Goal: Task Accomplishment & Management: Use online tool/utility

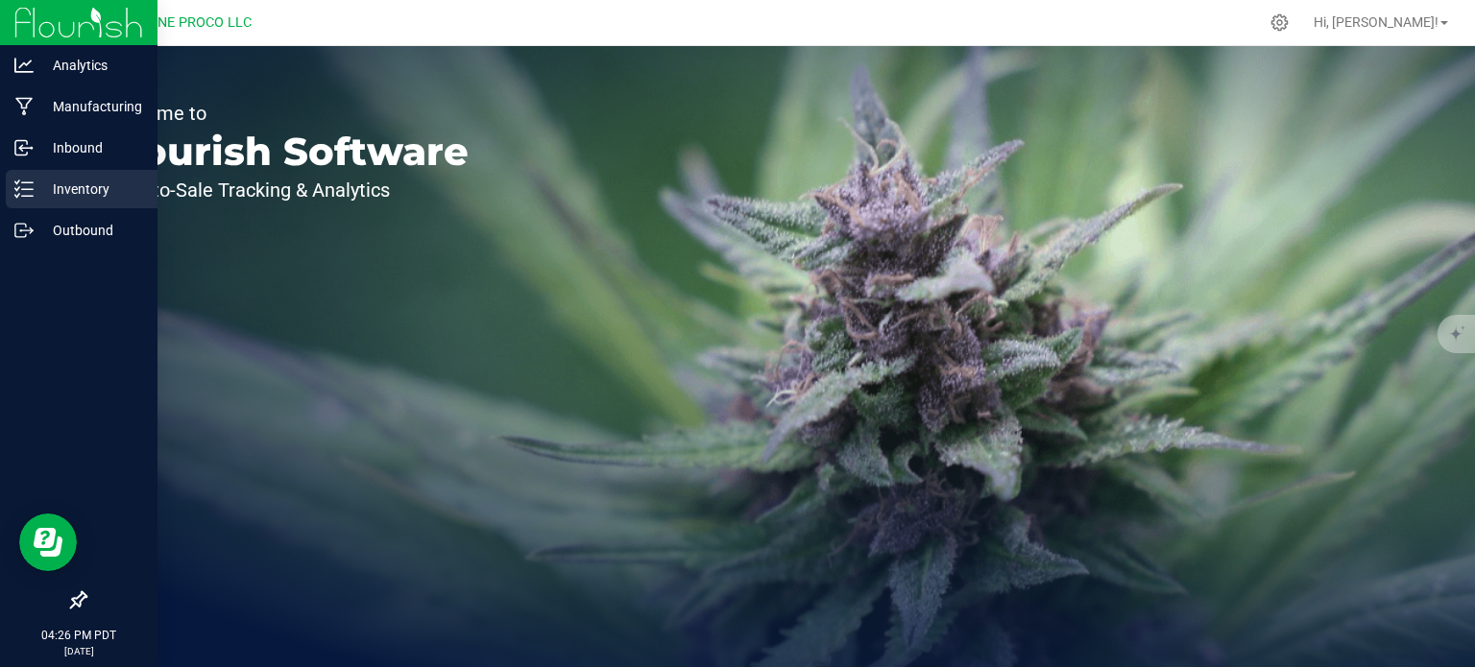
click at [48, 199] on p "Inventory" at bounding box center [91, 189] width 115 height 23
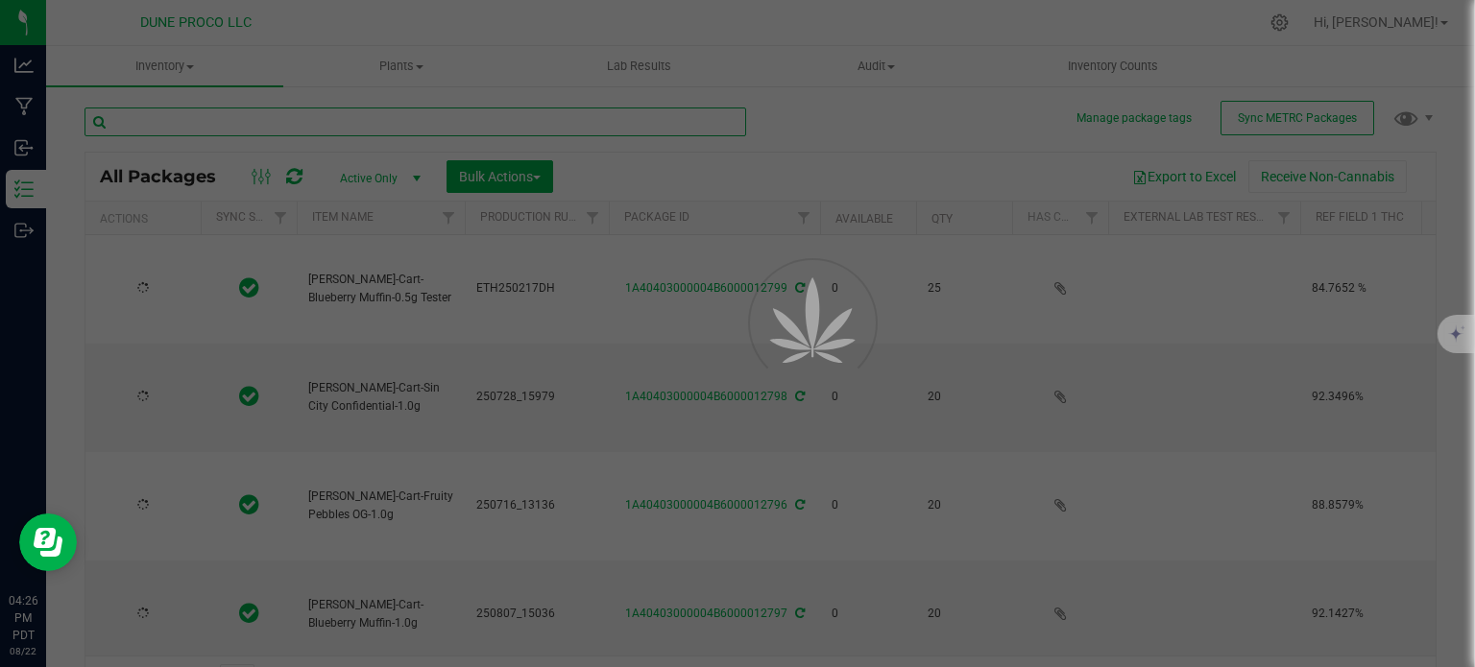
click at [149, 110] on input "text" at bounding box center [416, 122] width 662 height 29
type input "[DATE]"
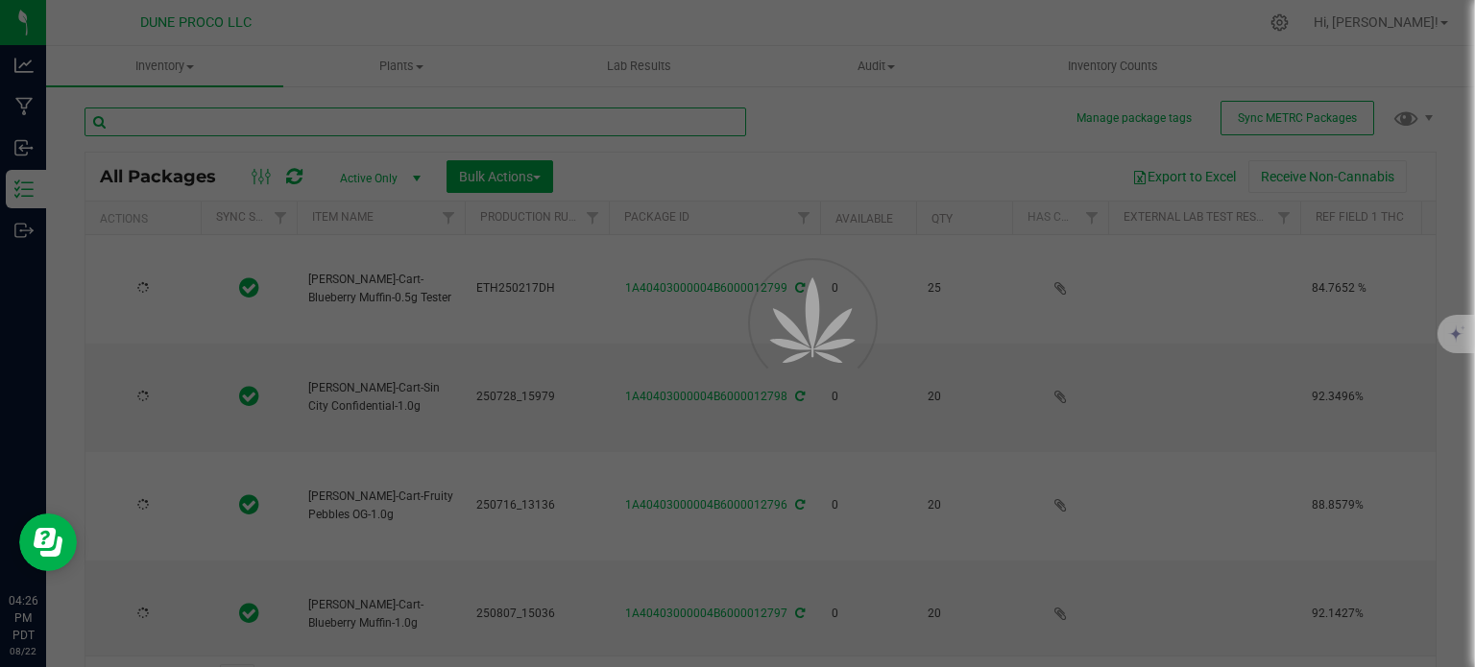
type input "[DATE]"
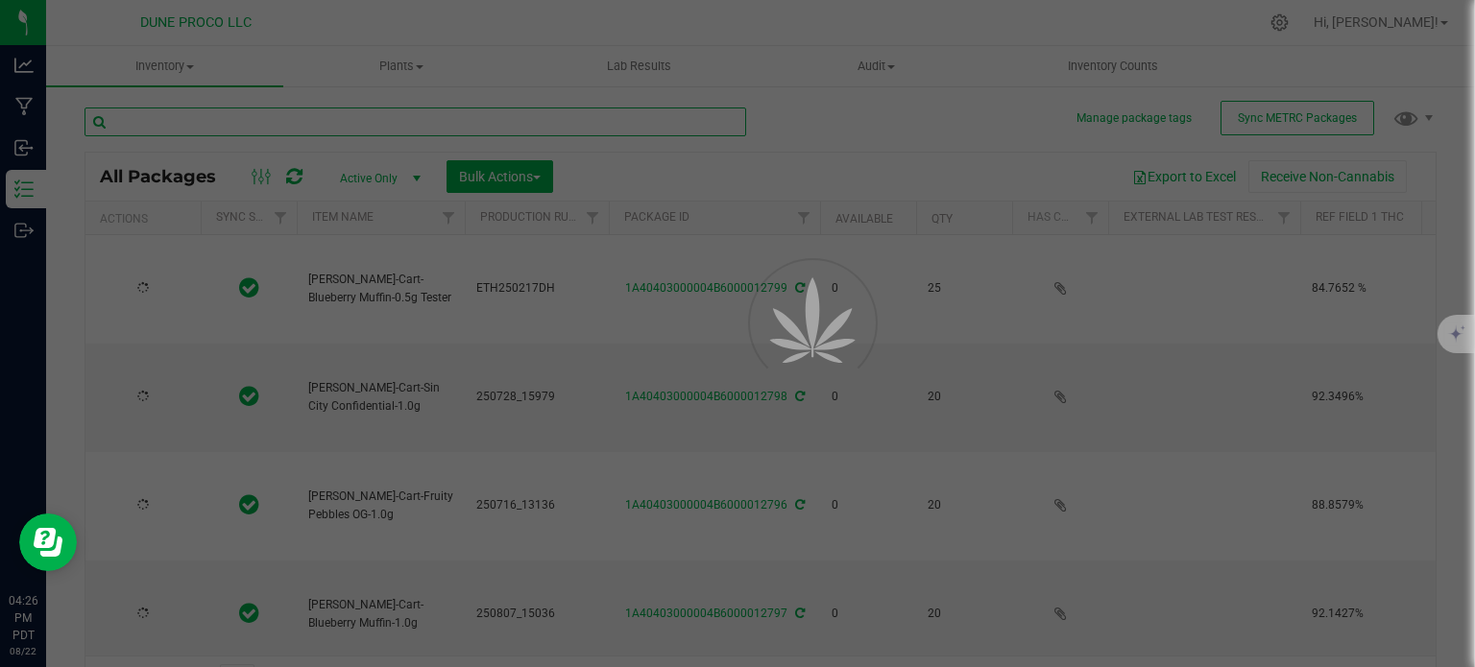
type input "[DATE]"
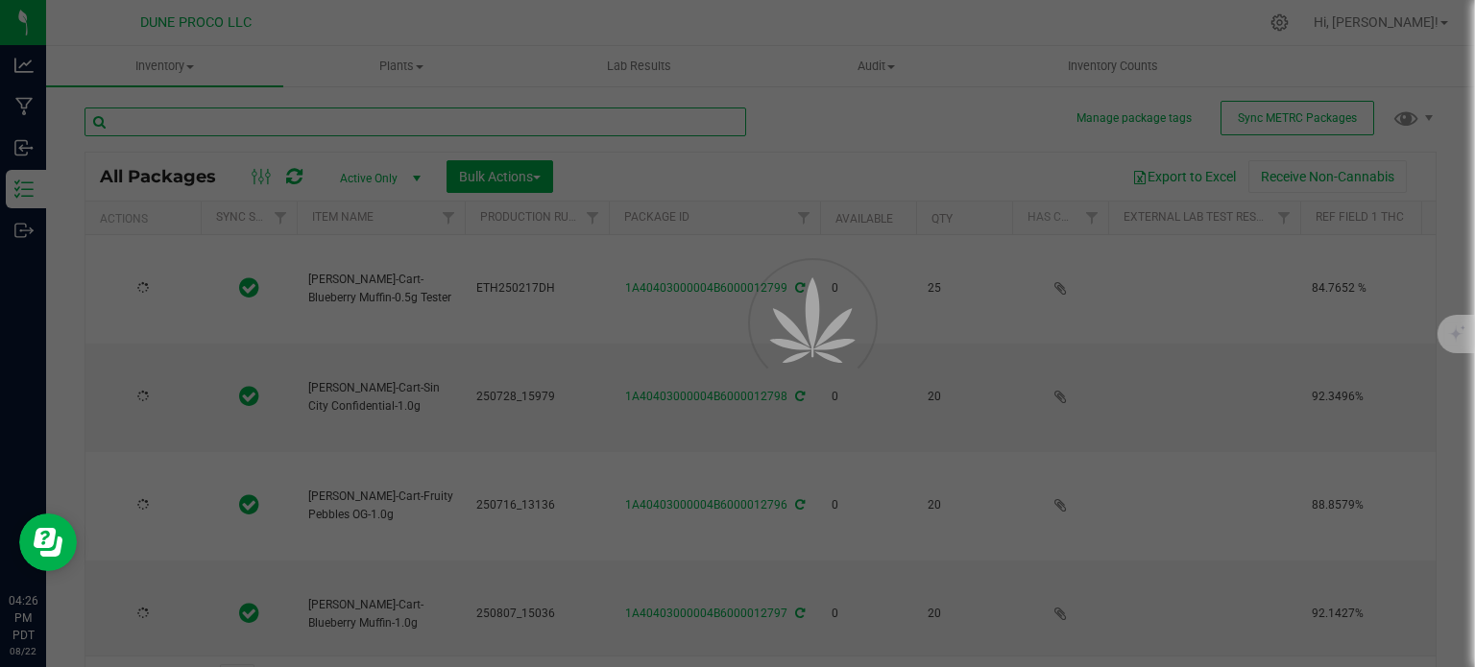
type input "[DATE]"
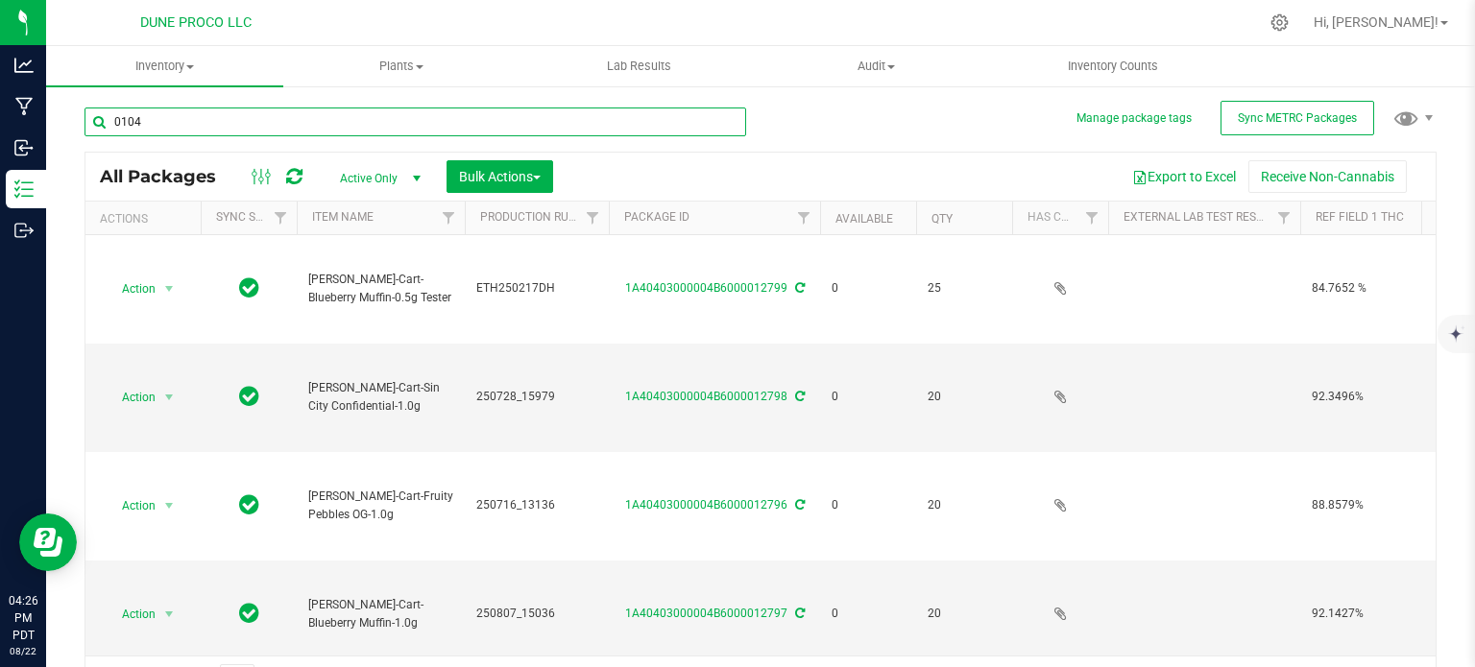
type input "0104"
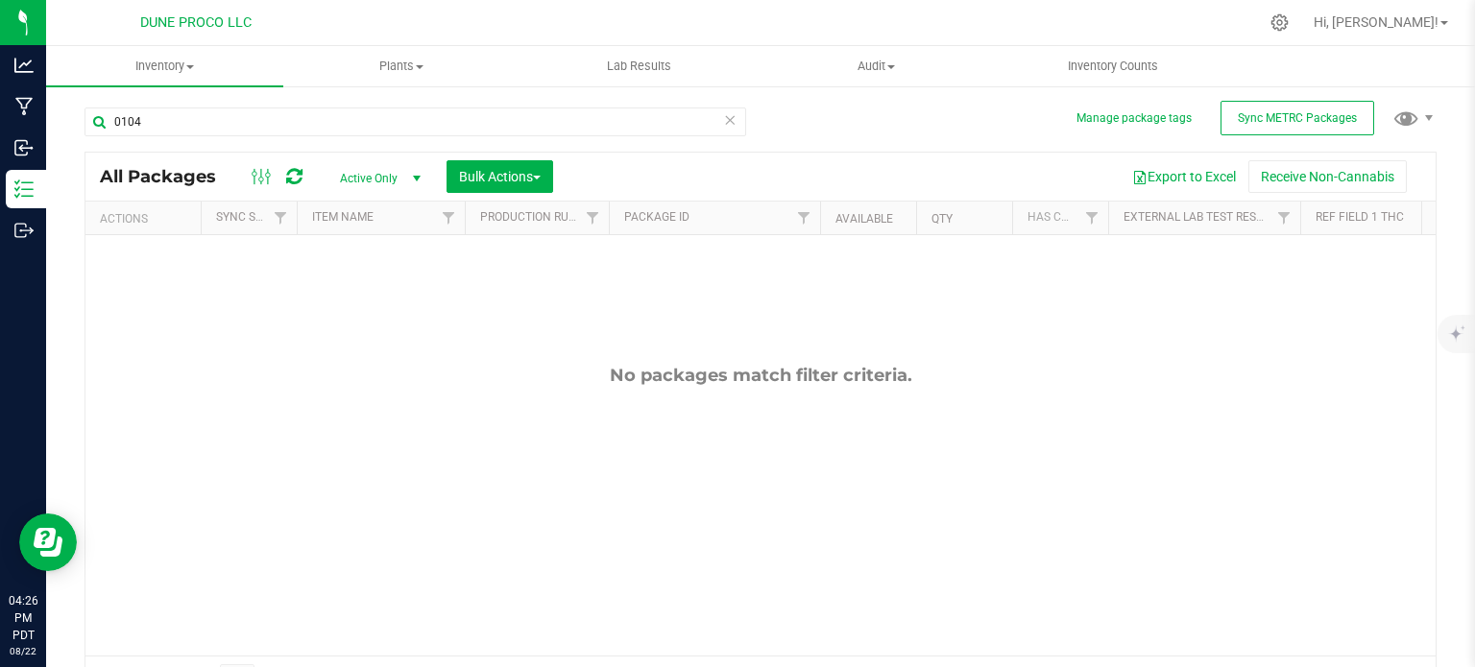
click at [383, 170] on span "Active Only" at bounding box center [377, 178] width 106 height 27
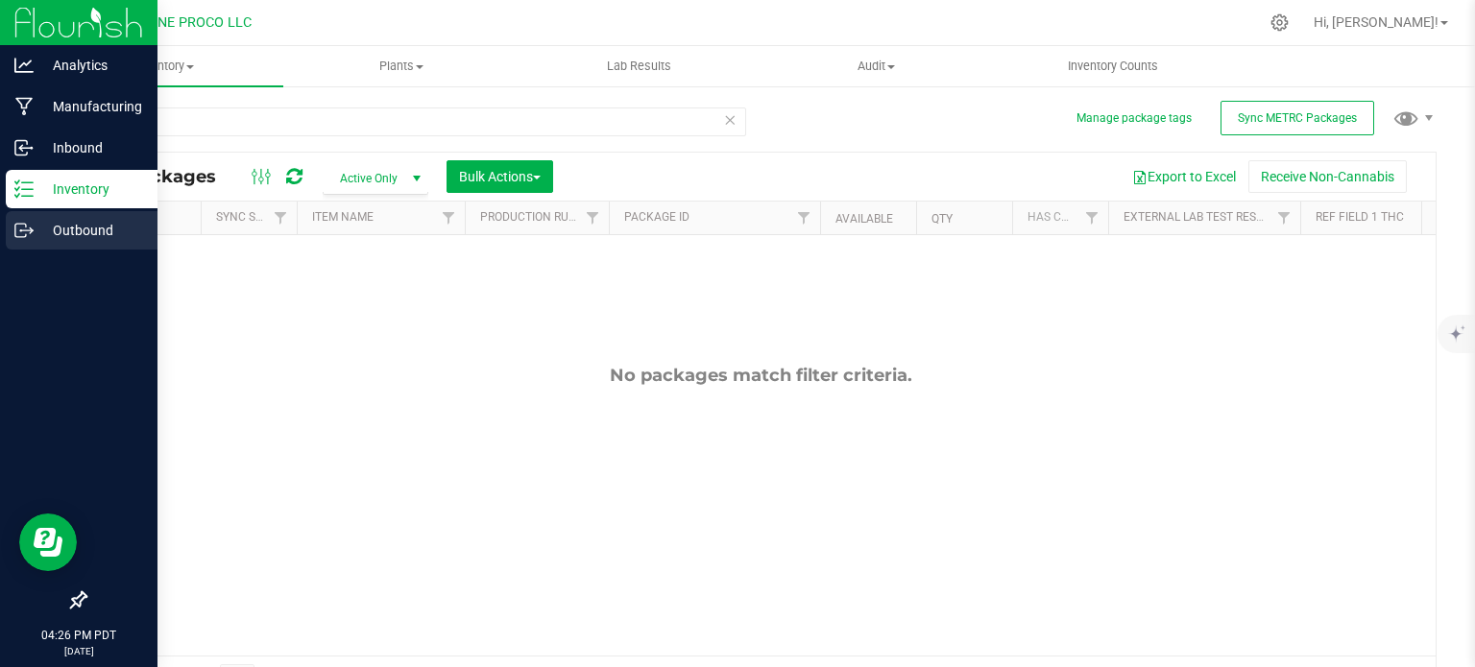
click at [35, 240] on p "Outbound" at bounding box center [91, 230] width 115 height 23
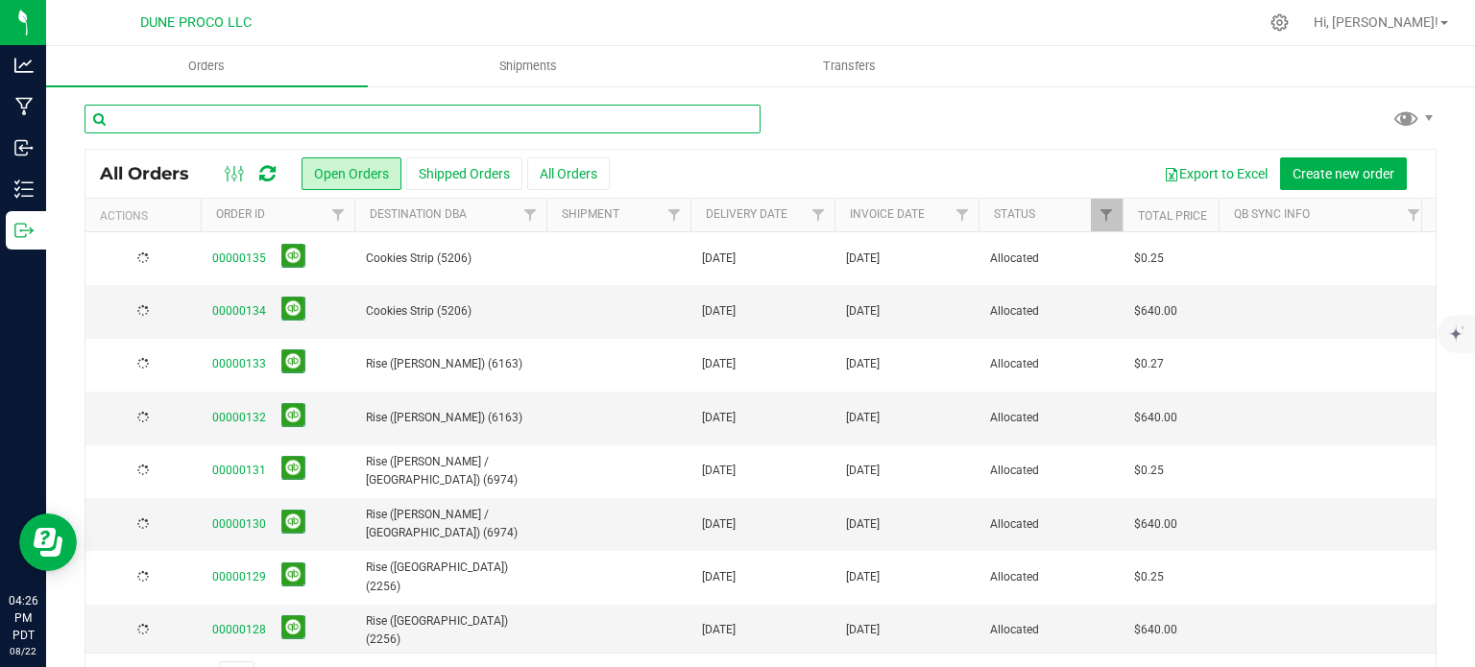
click at [217, 131] on input "text" at bounding box center [423, 119] width 676 height 29
type input "0104"
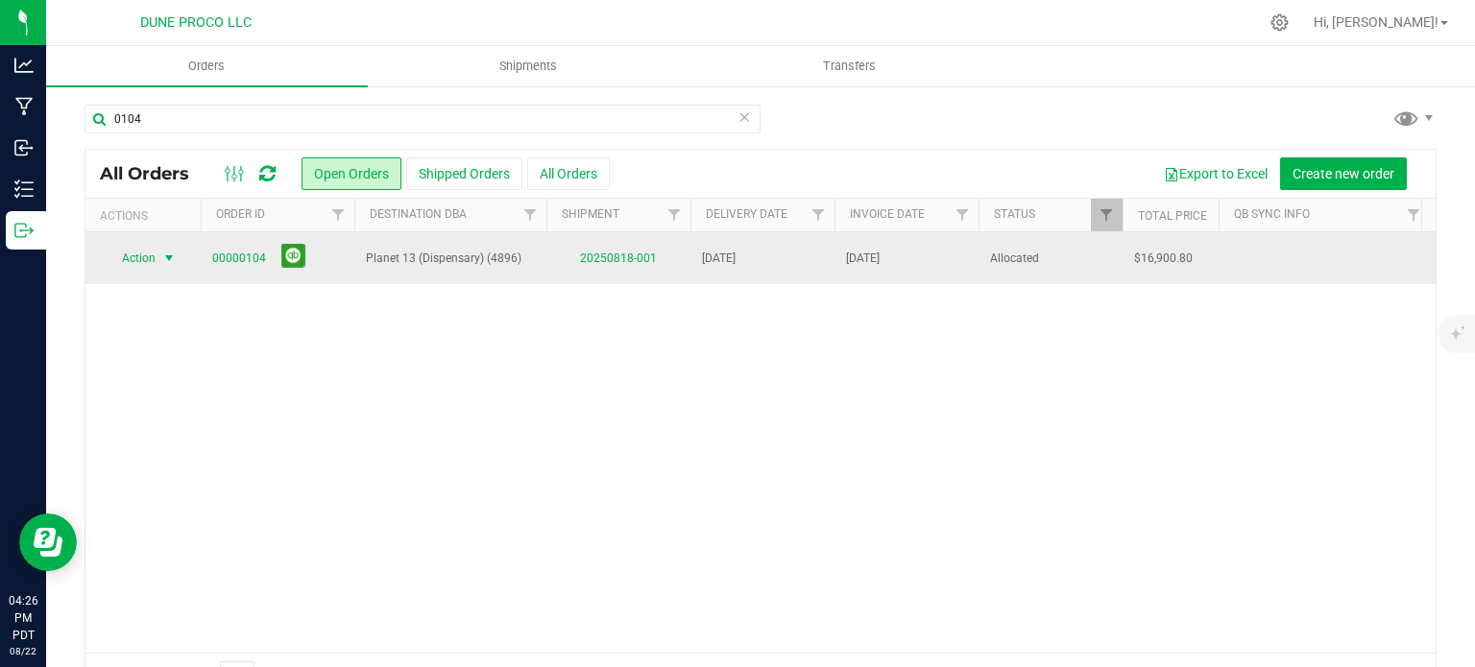
click at [148, 260] on span "Action" at bounding box center [131, 258] width 52 height 27
click at [238, 257] on link "00000104" at bounding box center [239, 259] width 54 height 18
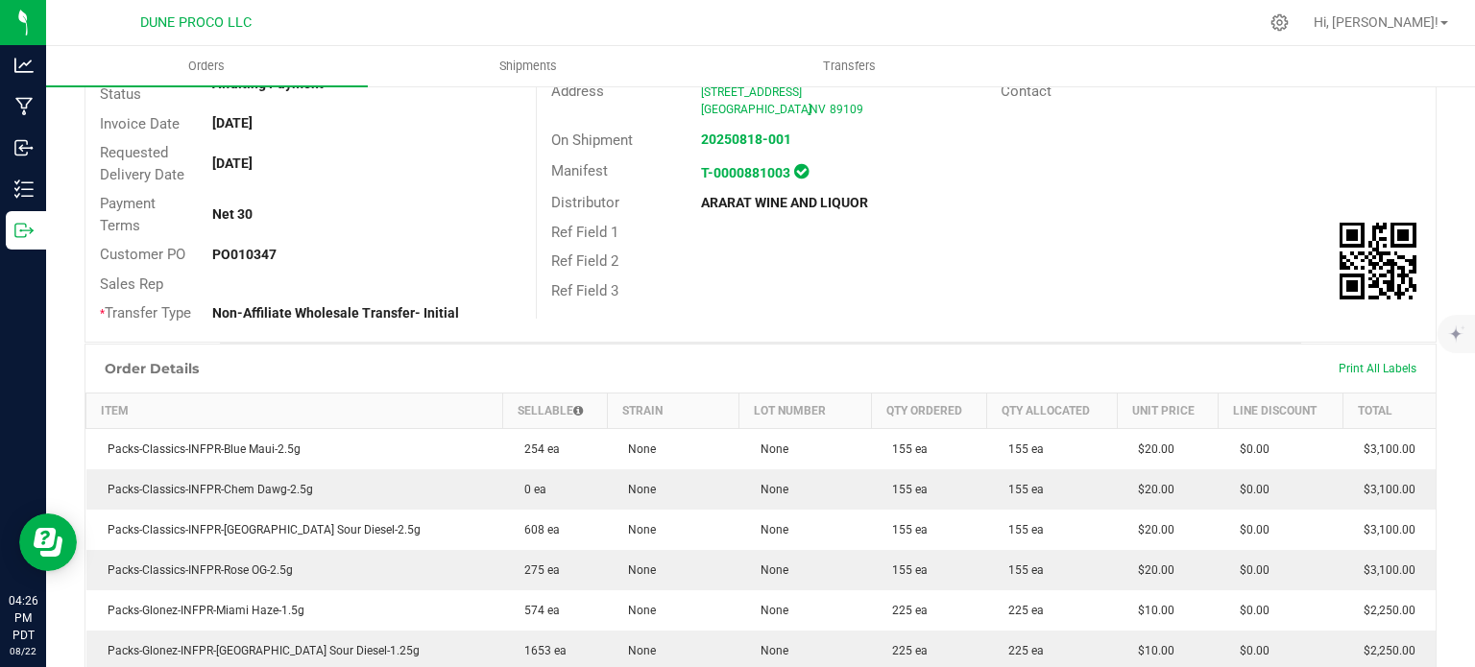
scroll to position [234, 0]
click at [1339, 368] on span "Print All Labels" at bounding box center [1378, 370] width 78 height 13
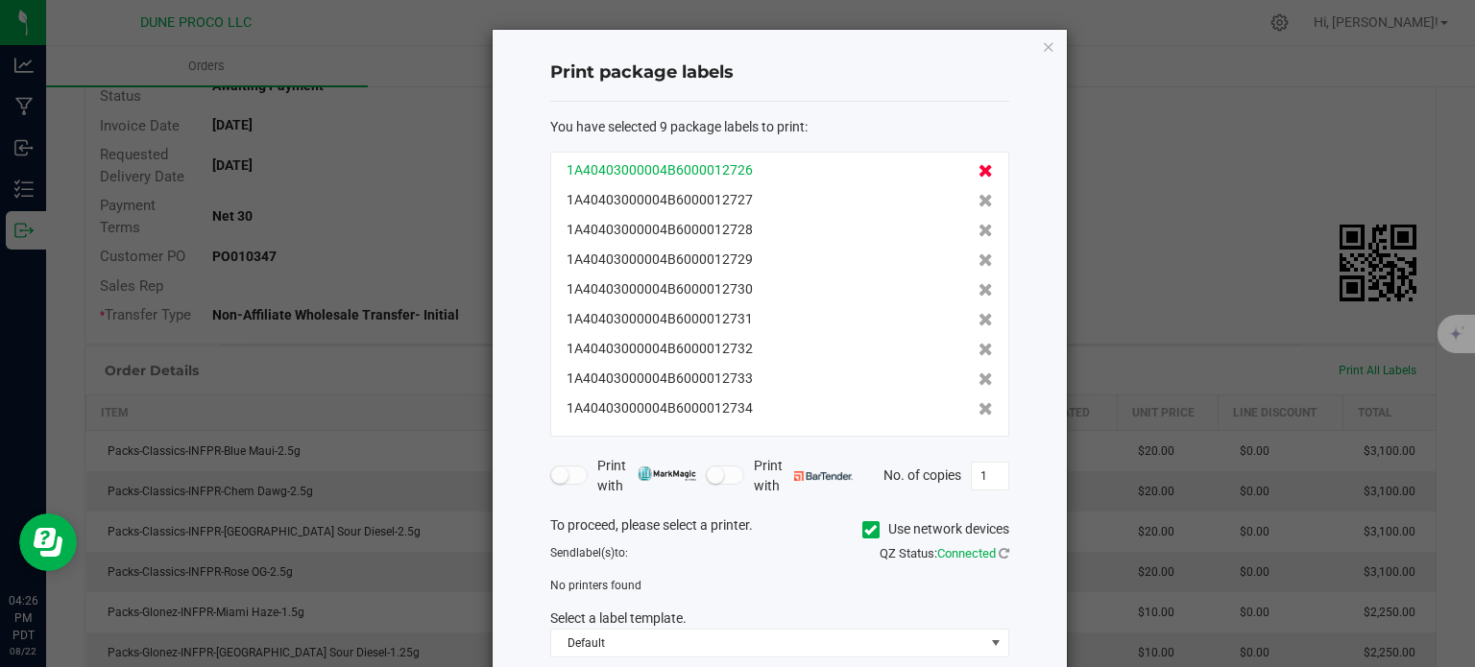
click at [979, 172] on icon at bounding box center [986, 170] width 14 height 13
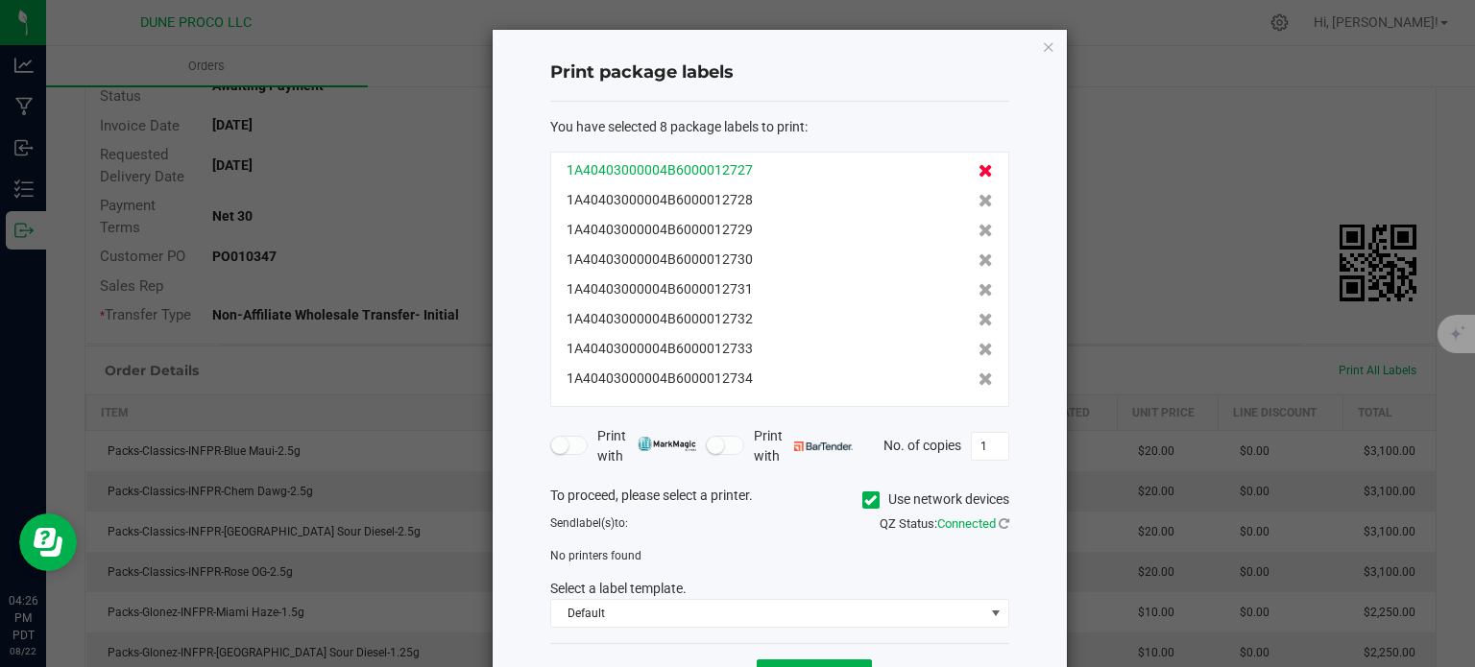
click at [979, 169] on icon at bounding box center [986, 170] width 14 height 13
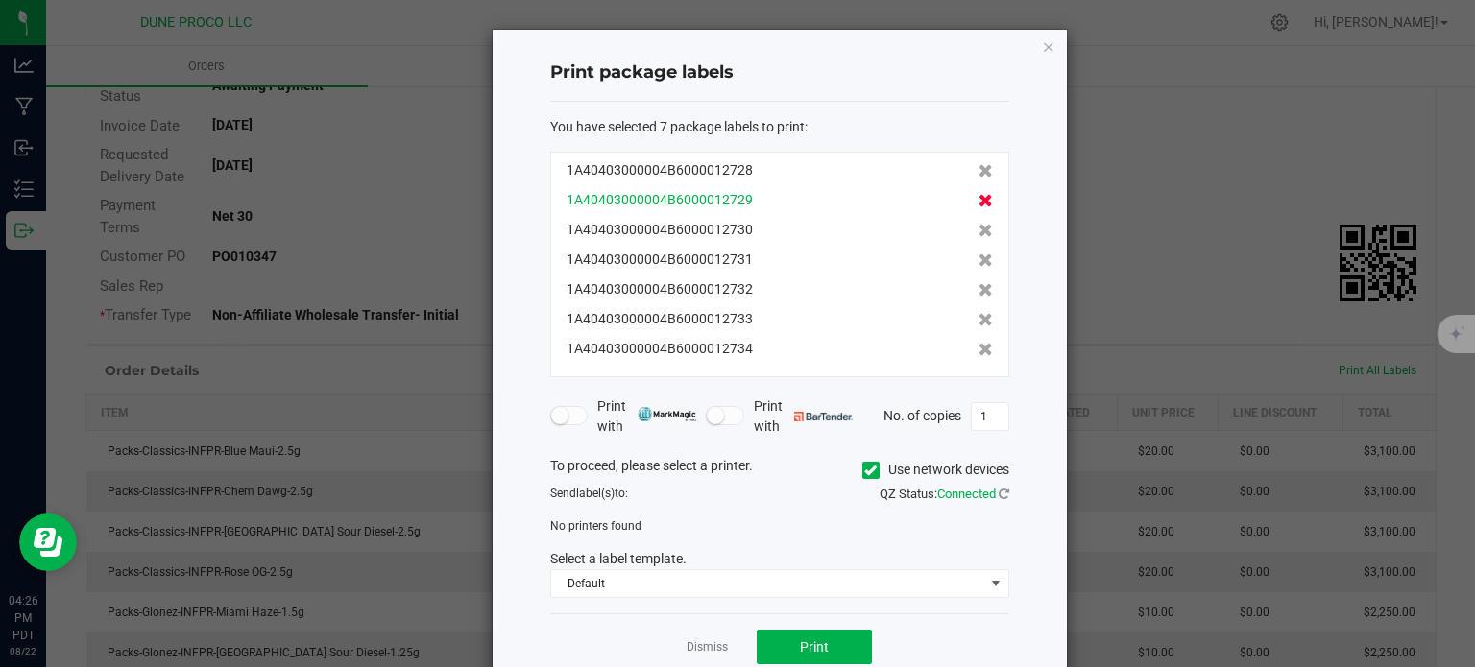
click at [979, 205] on icon at bounding box center [986, 200] width 14 height 13
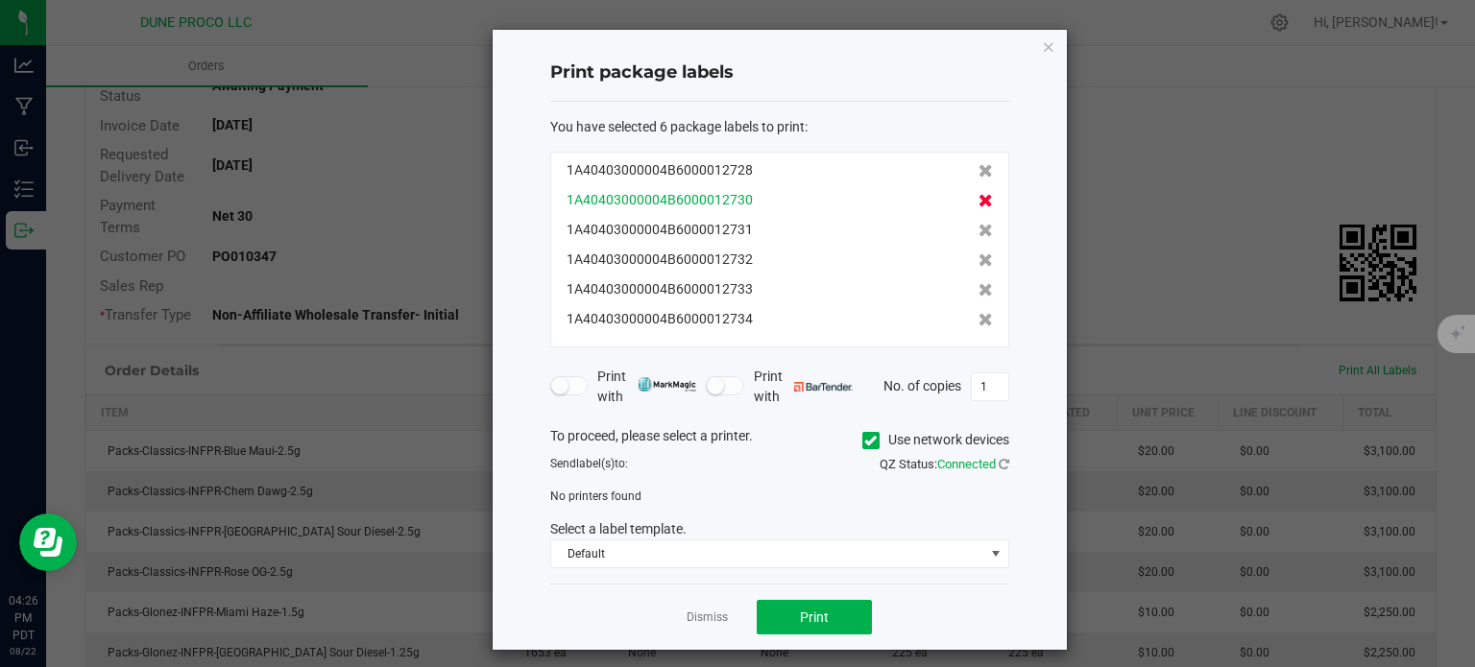
click at [979, 200] on icon at bounding box center [986, 200] width 14 height 13
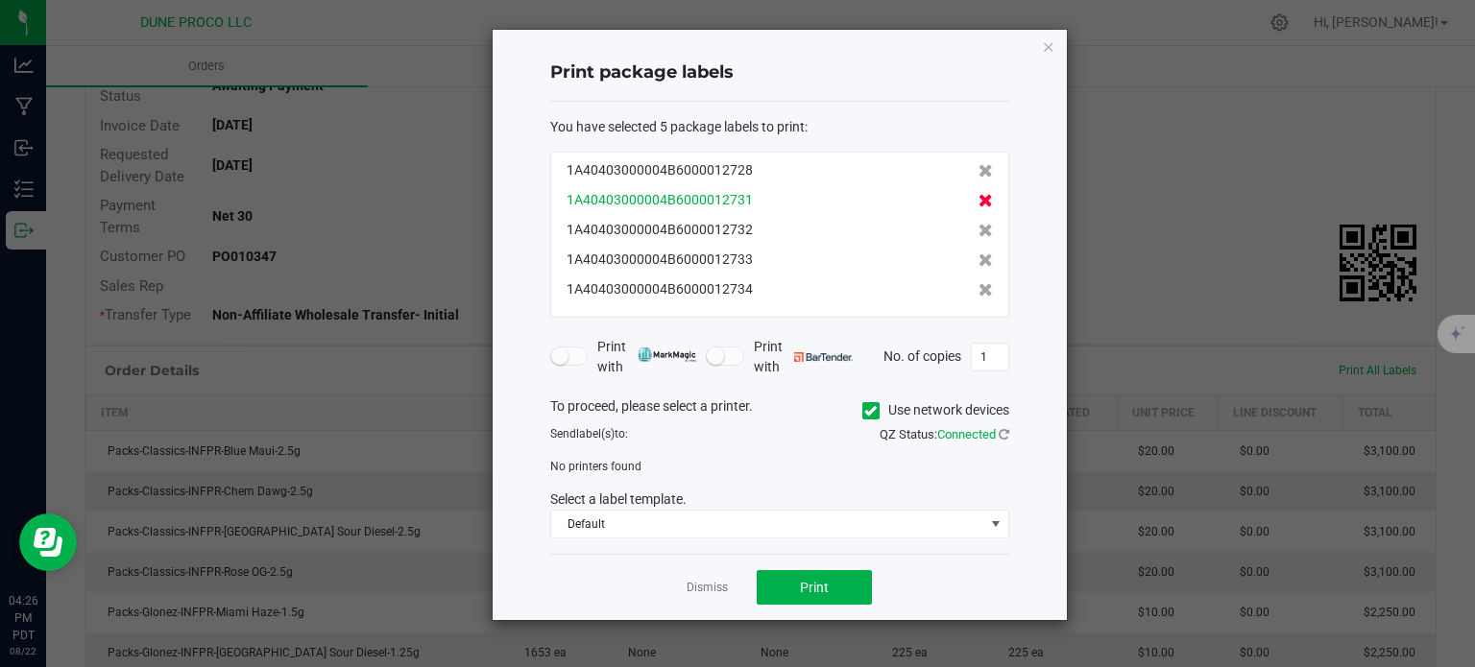
click at [979, 199] on icon at bounding box center [986, 200] width 14 height 13
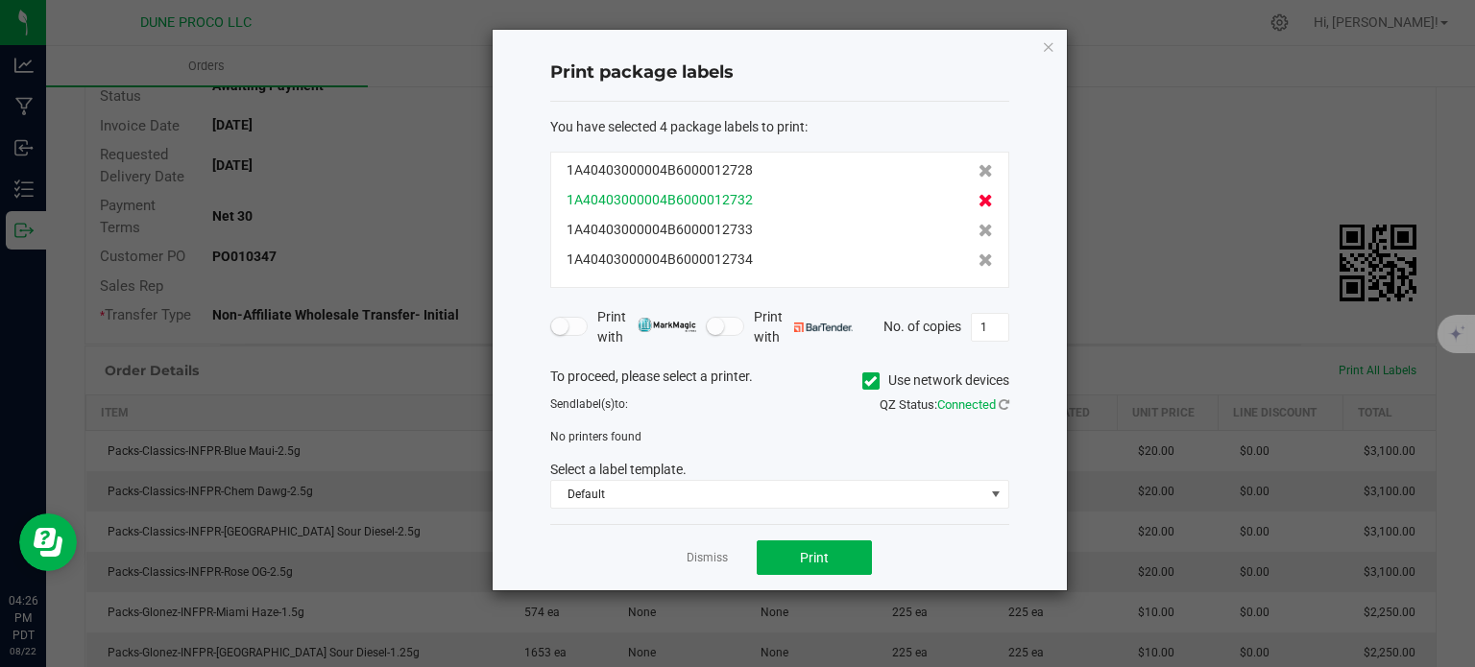
click at [979, 206] on icon at bounding box center [986, 200] width 14 height 13
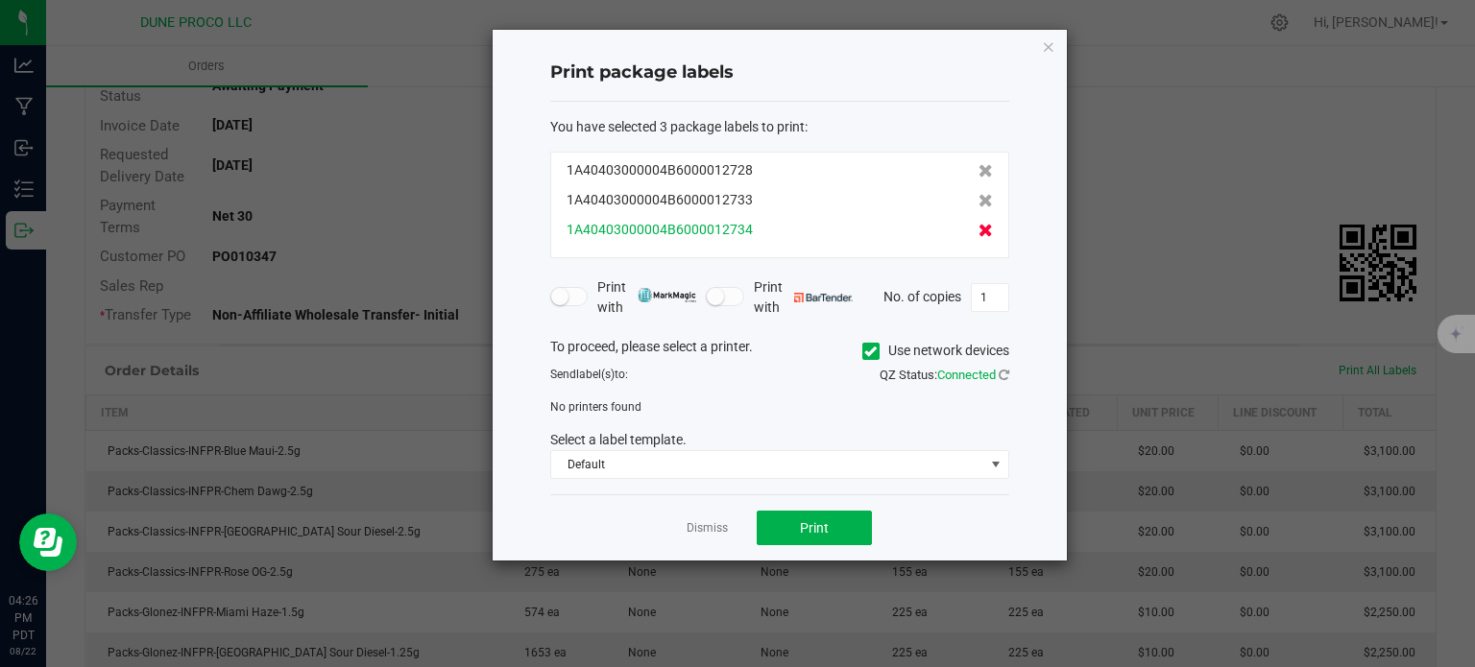
click at [979, 226] on icon at bounding box center [986, 230] width 14 height 13
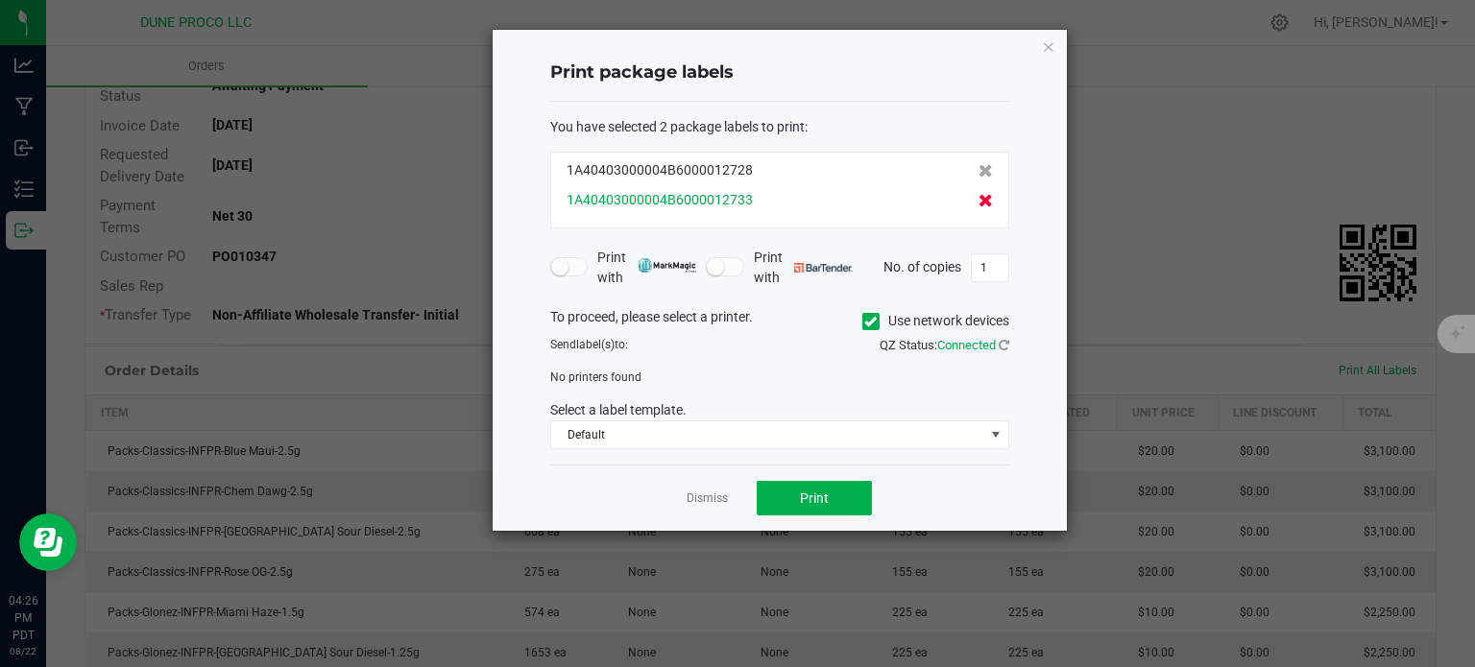
click at [979, 195] on icon at bounding box center [986, 200] width 14 height 13
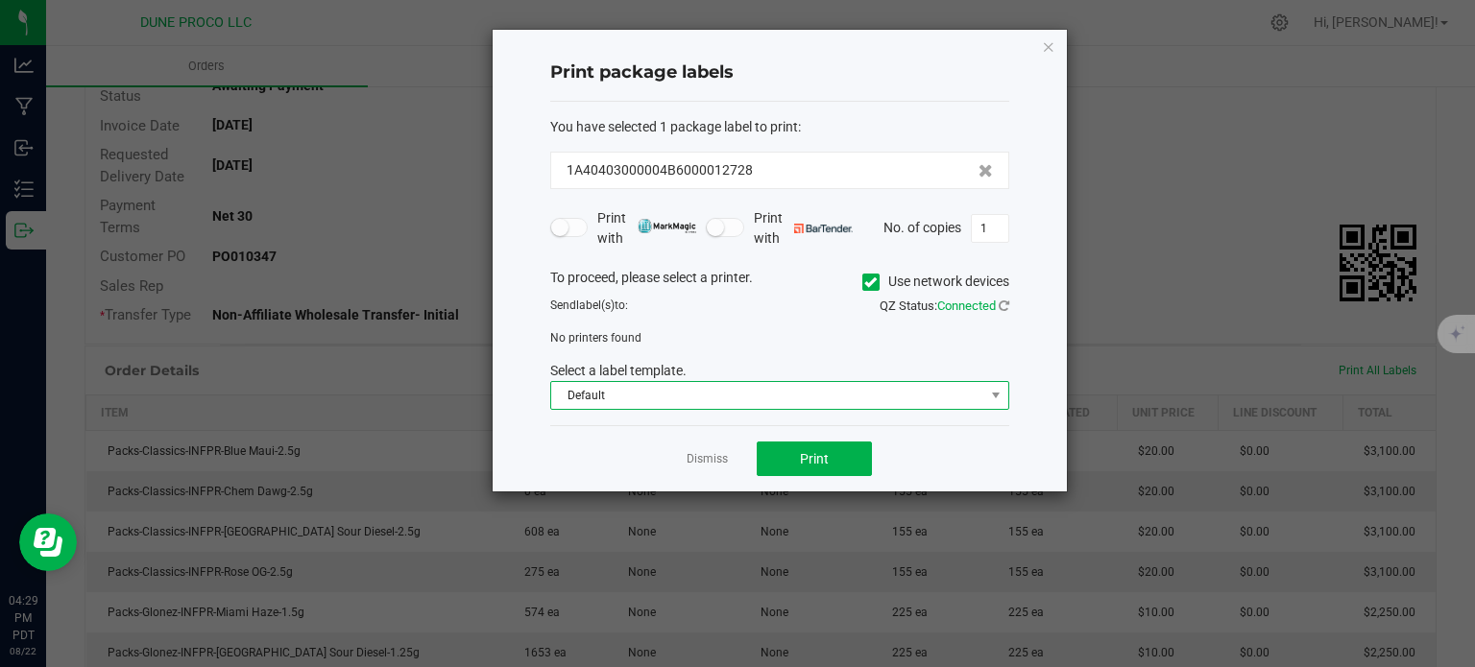
click at [695, 399] on span "Default" at bounding box center [767, 395] width 433 height 27
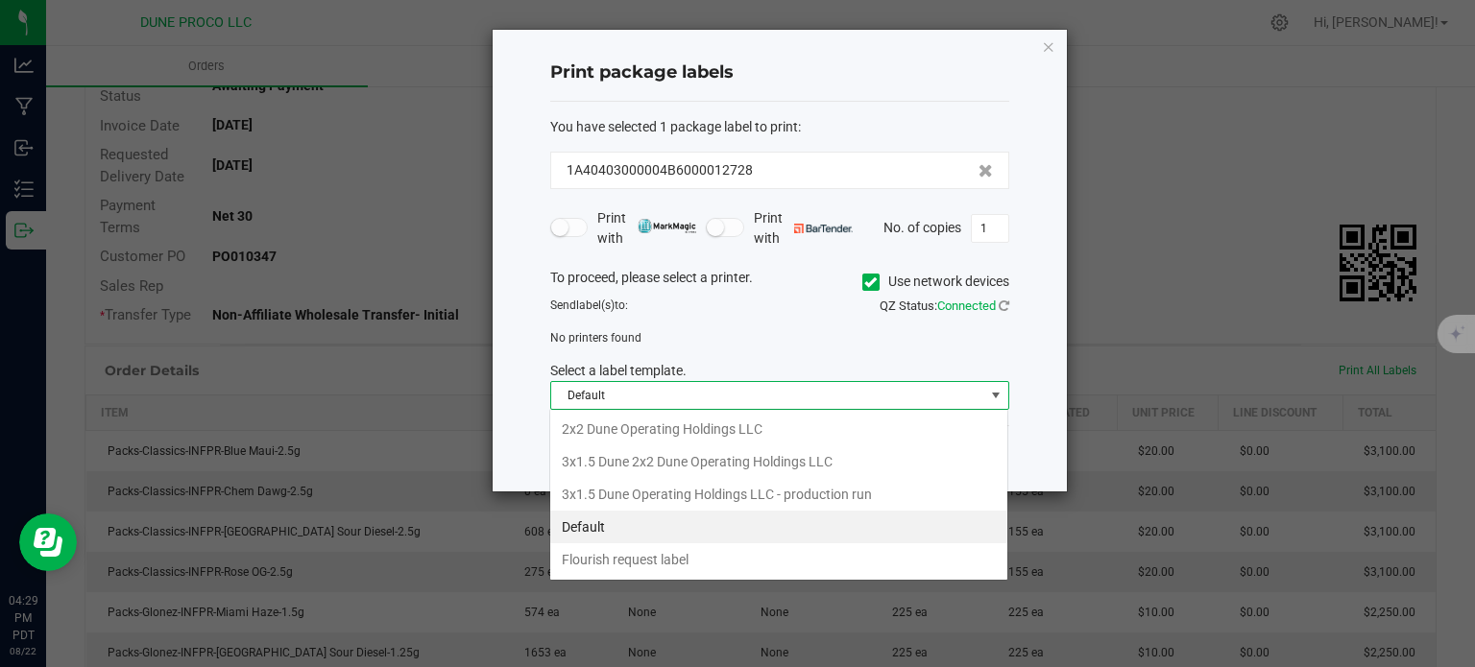
scroll to position [28, 459]
click at [864, 282] on icon at bounding box center [870, 282] width 12 height 0
click at [0, 0] on input "Use network devices" at bounding box center [0, 0] width 0 height 0
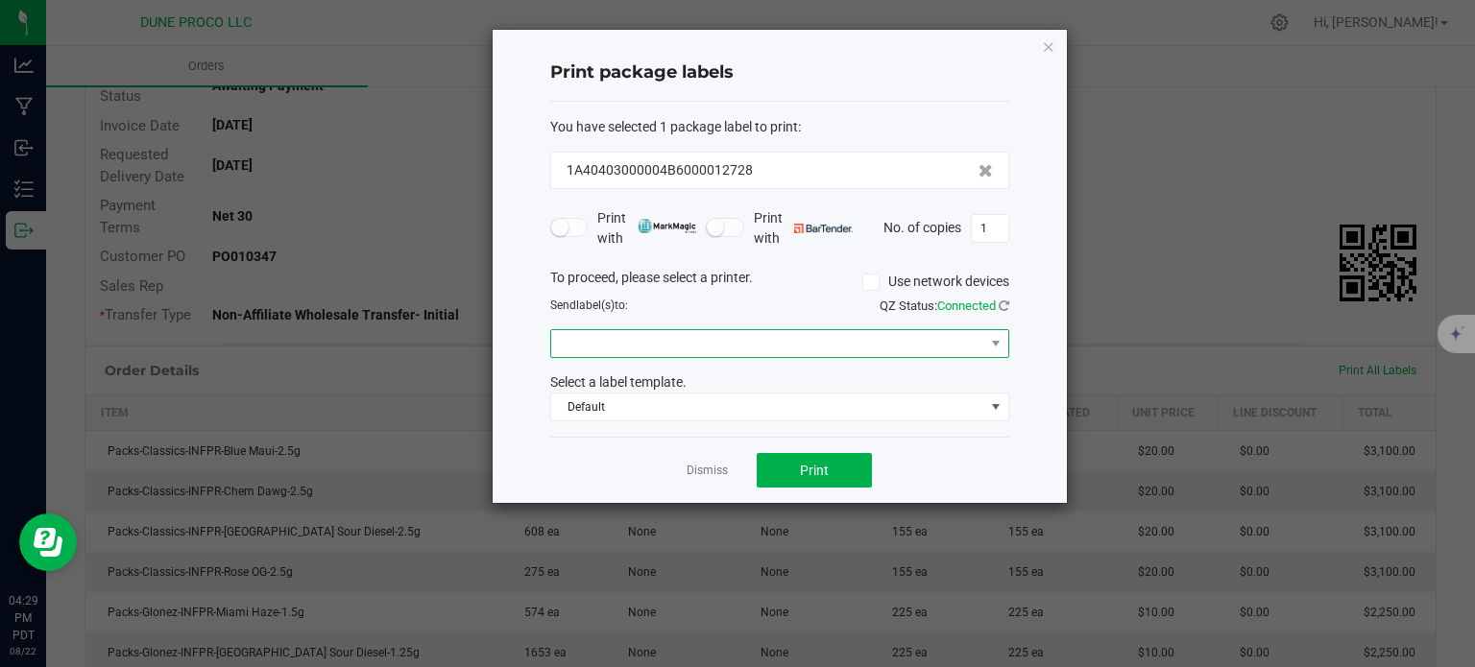
click at [651, 341] on span at bounding box center [767, 343] width 433 height 27
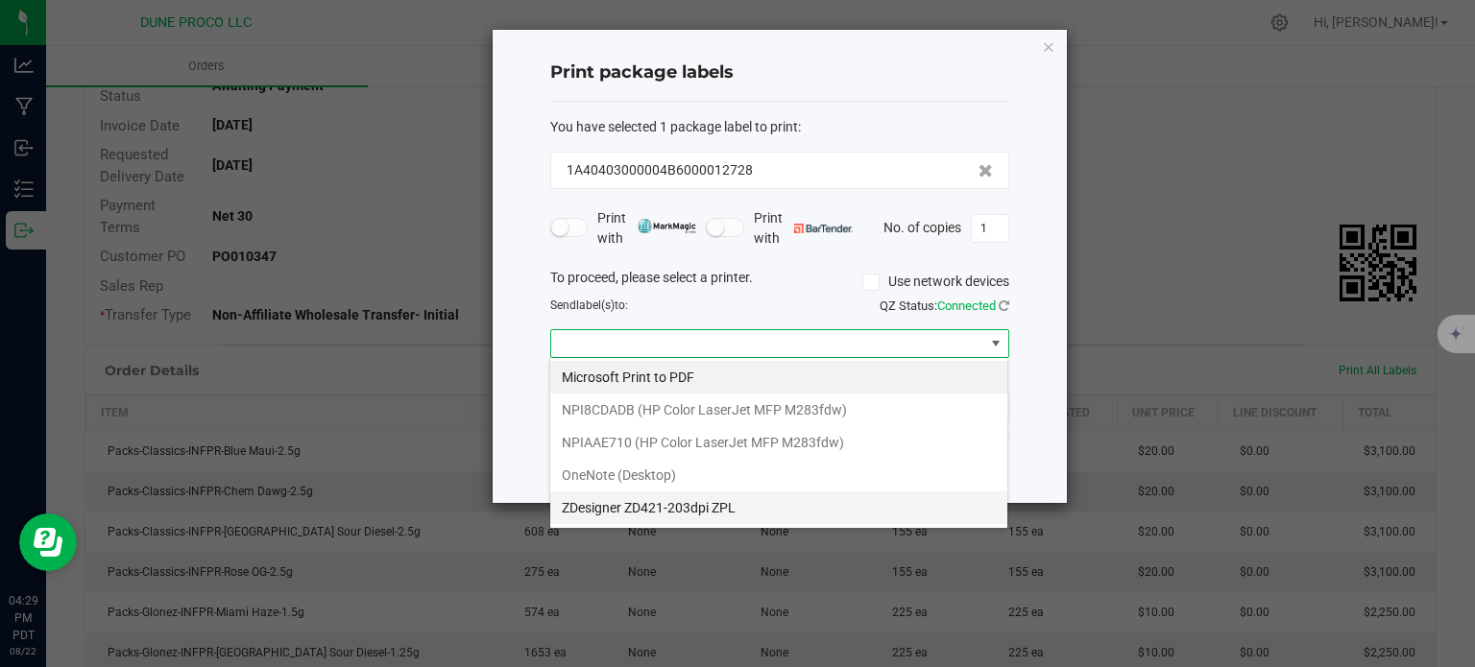
click at [628, 506] on ZPL "ZDesigner ZD421-203dpi ZPL" at bounding box center [778, 508] width 457 height 33
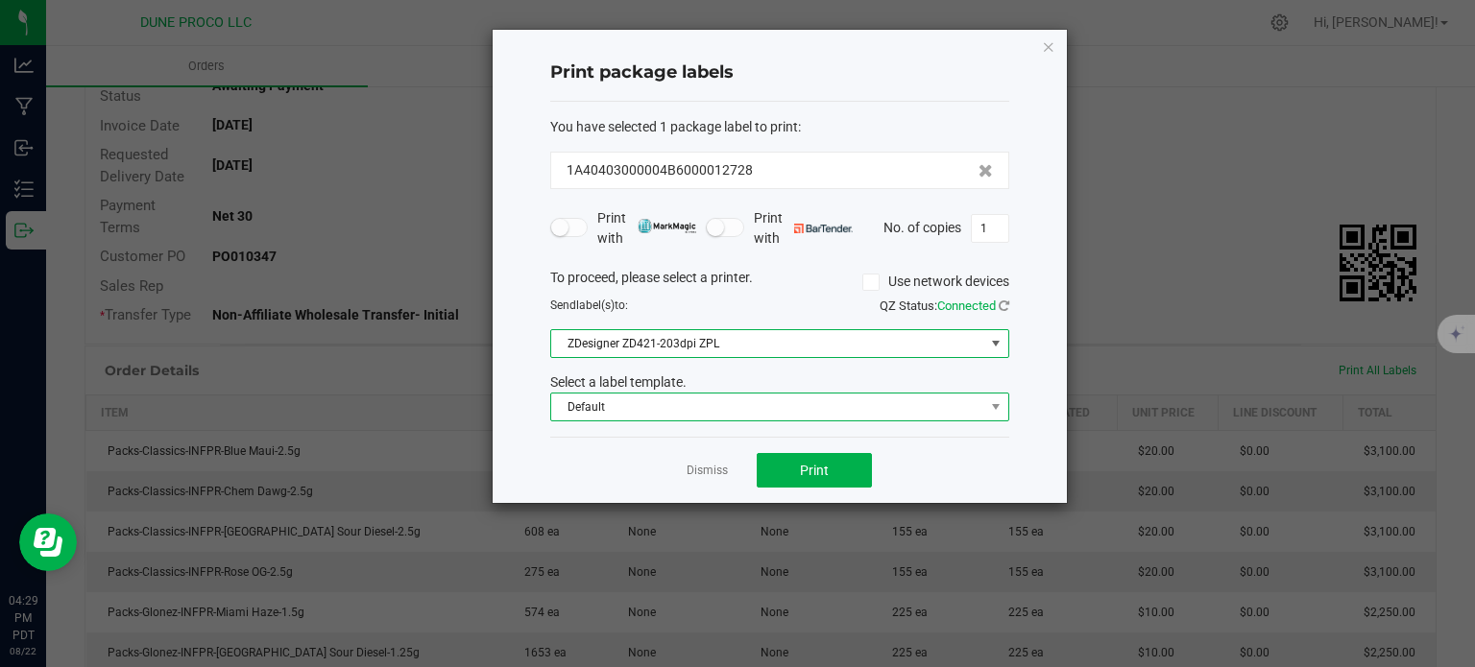
click at [610, 418] on span "Default" at bounding box center [767, 407] width 433 height 27
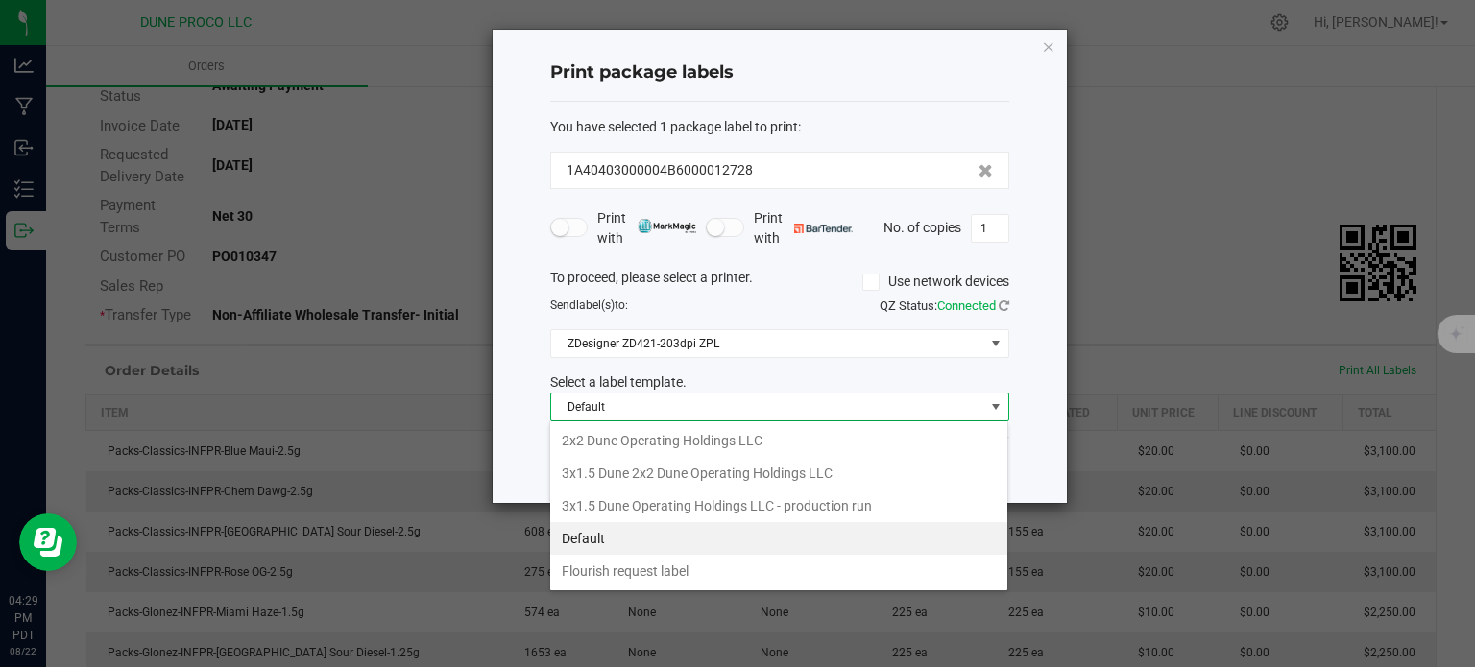
click at [780, 307] on div "QZ Status: Connected" at bounding box center [902, 306] width 244 height 19
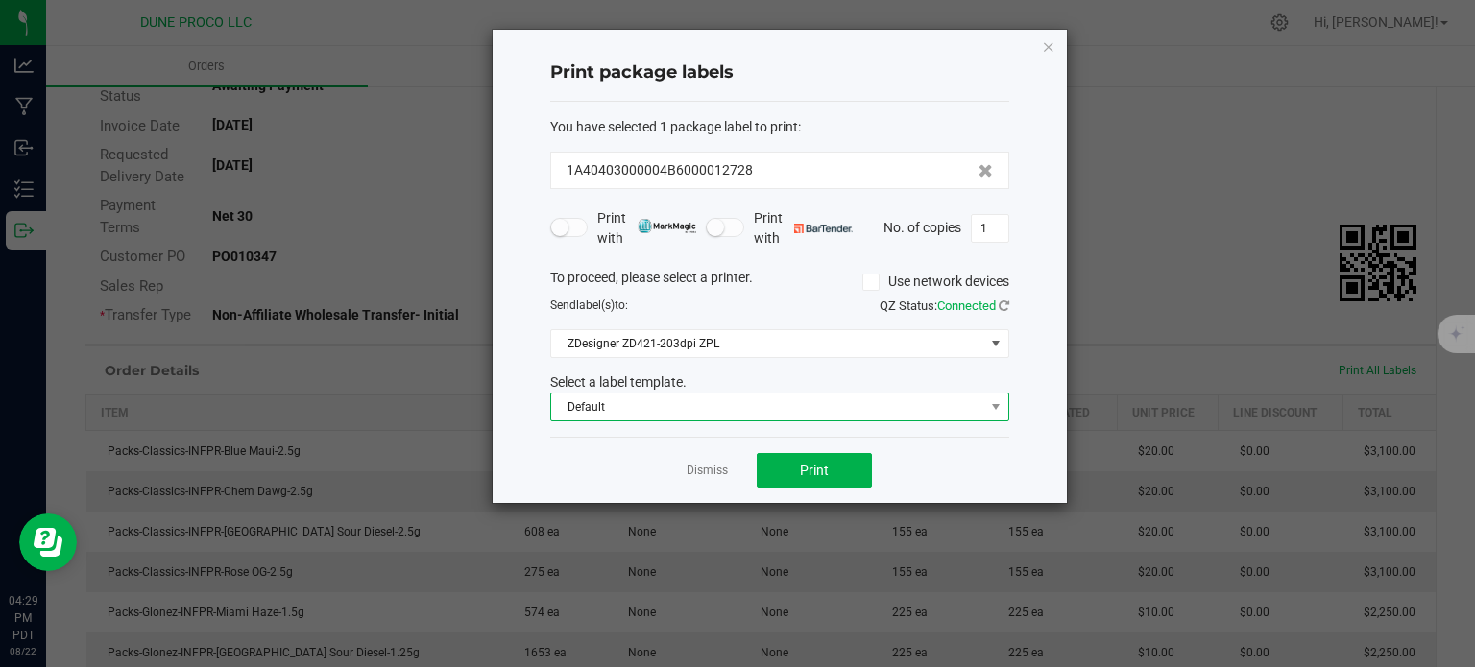
click at [741, 394] on span "Default" at bounding box center [767, 407] width 433 height 27
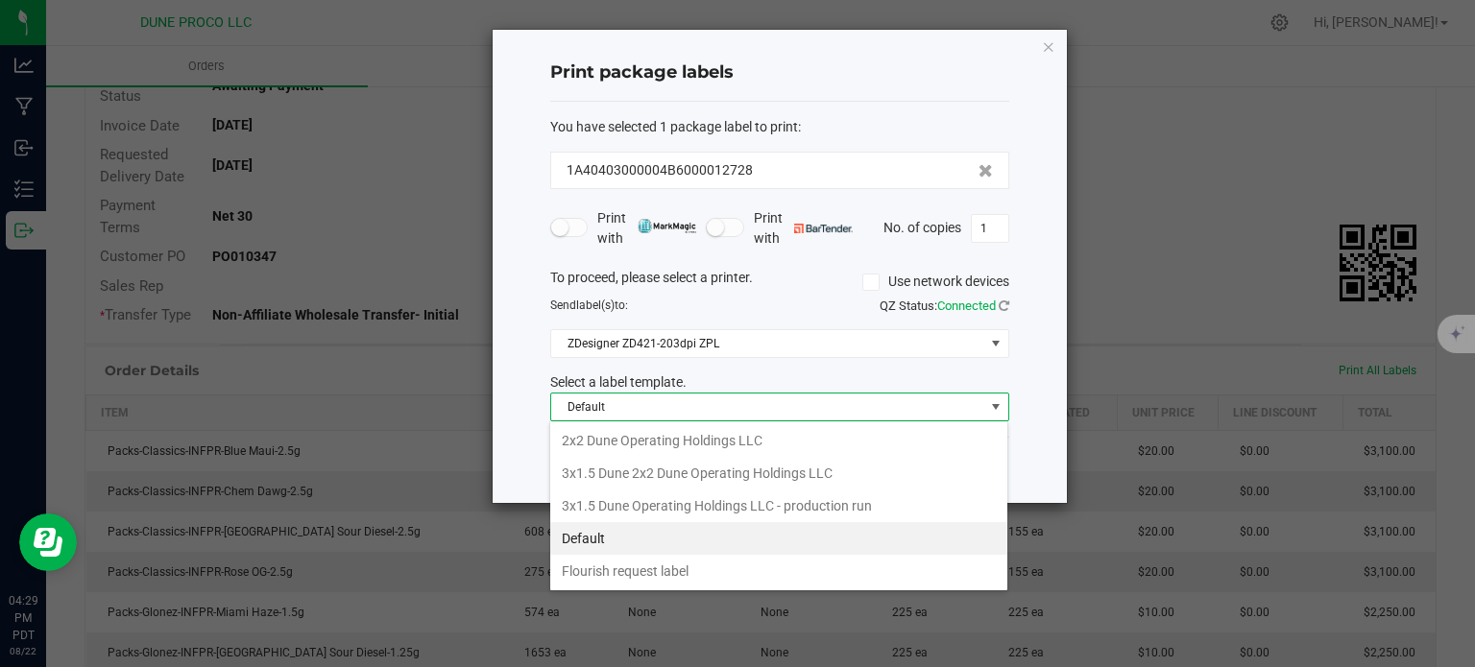
click at [777, 302] on div "Send label(s) to:" at bounding box center [658, 305] width 244 height 17
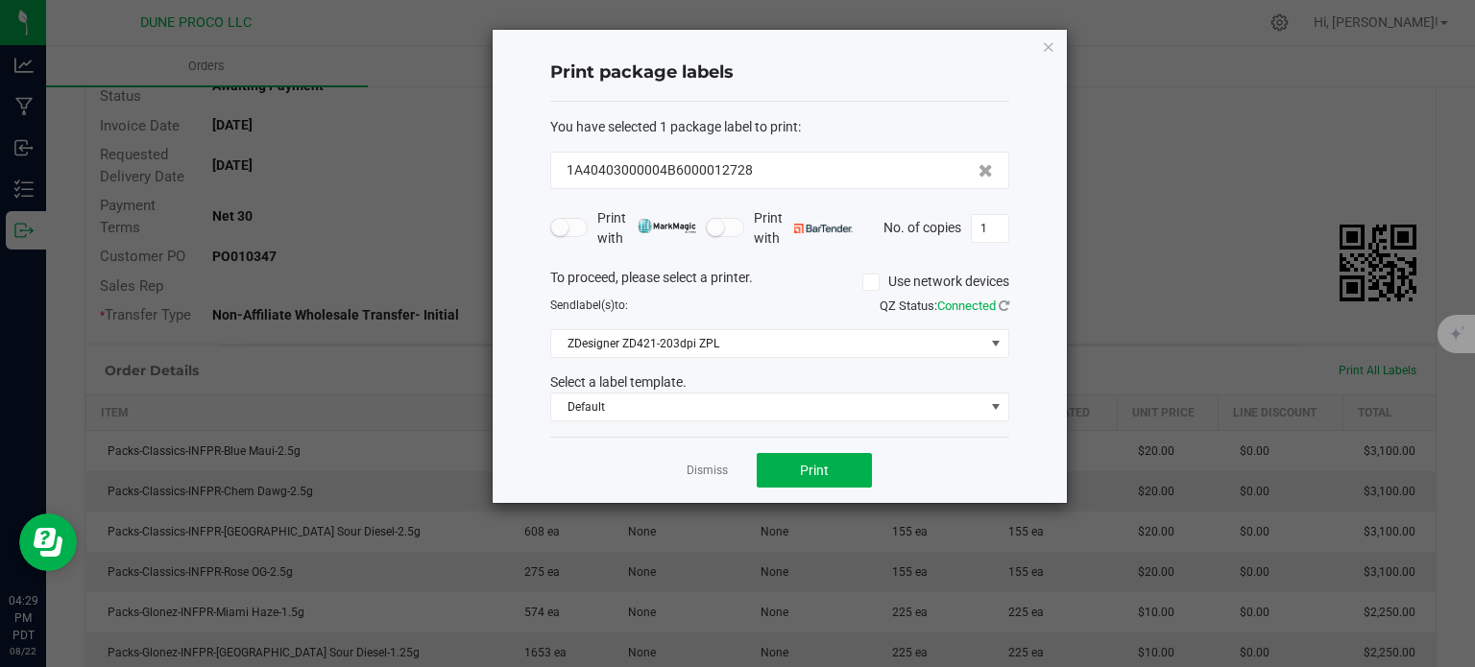
click at [865, 282] on icon at bounding box center [870, 282] width 12 height 0
click at [0, 0] on input "Use network devices" at bounding box center [0, 0] width 0 height 0
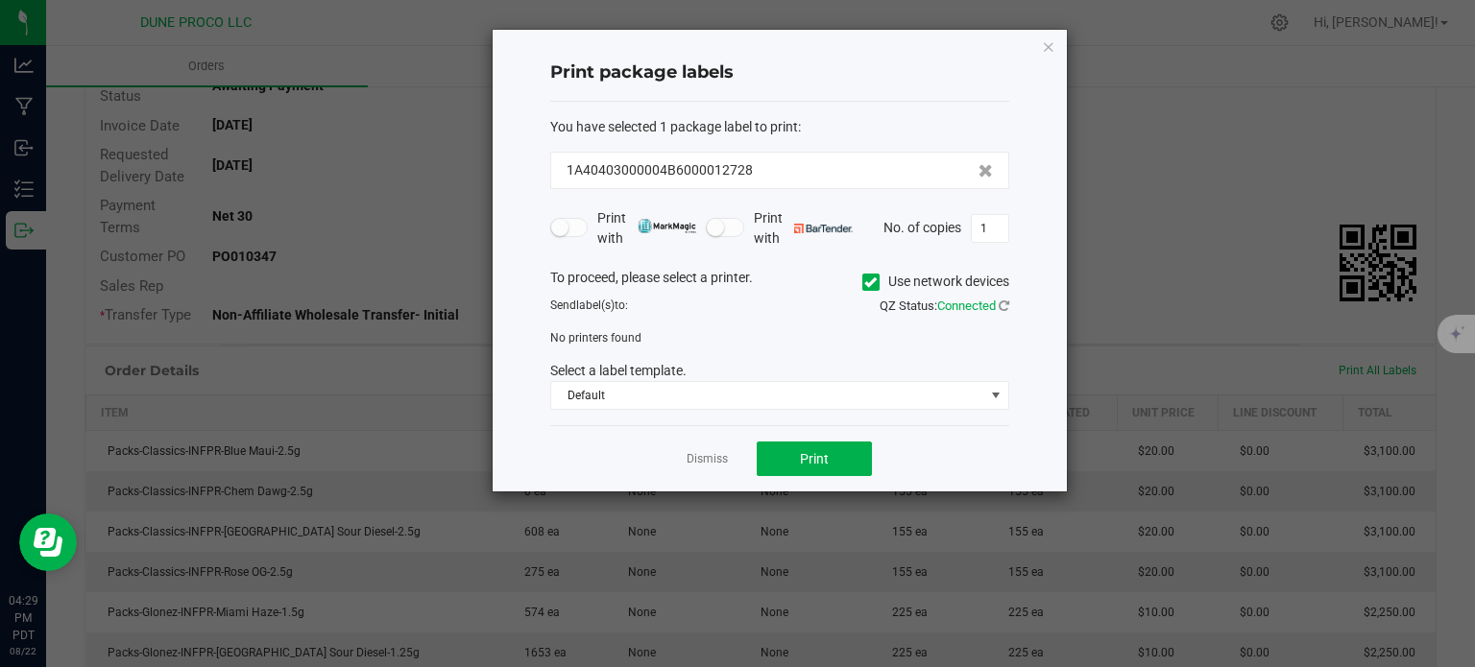
click at [865, 282] on icon at bounding box center [870, 282] width 12 height 0
click at [0, 0] on input "Use network devices" at bounding box center [0, 0] width 0 height 0
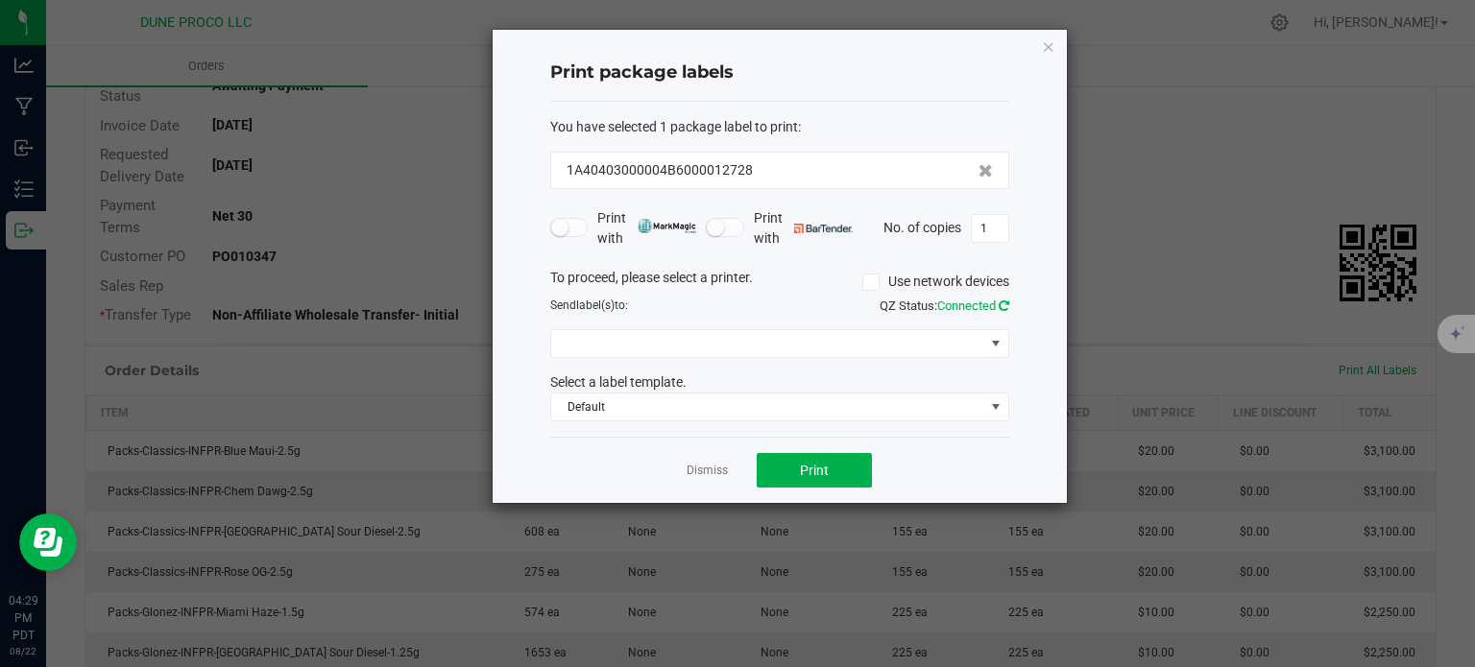
click at [1000, 306] on icon at bounding box center [1004, 306] width 11 height 12
click at [676, 368] on div "To proceed, please select a printer. Use network devices Send label(s) to: QZ S…" at bounding box center [779, 345] width 459 height 155
click at [676, 401] on span "Default" at bounding box center [767, 407] width 433 height 27
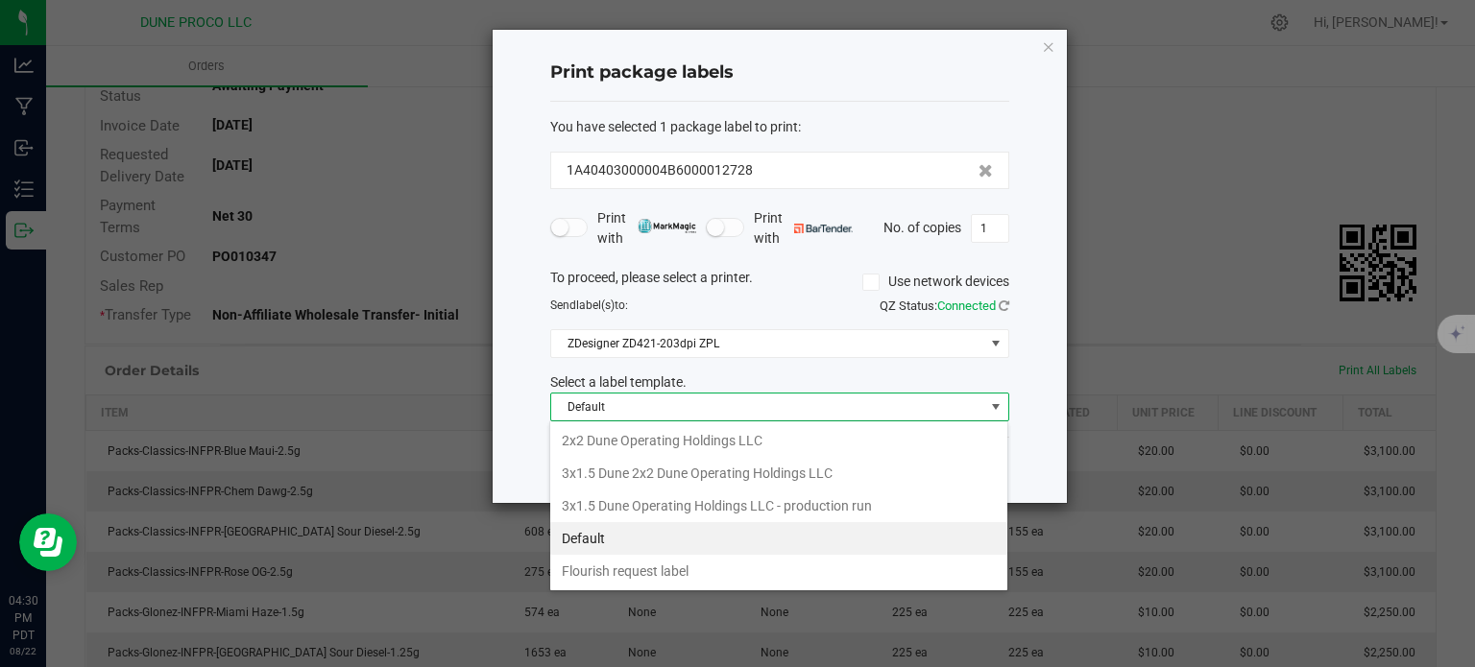
click at [530, 357] on div "Print package labels You have selected 1 package label to print : 1A40403000004…" at bounding box center [780, 266] width 574 height 473
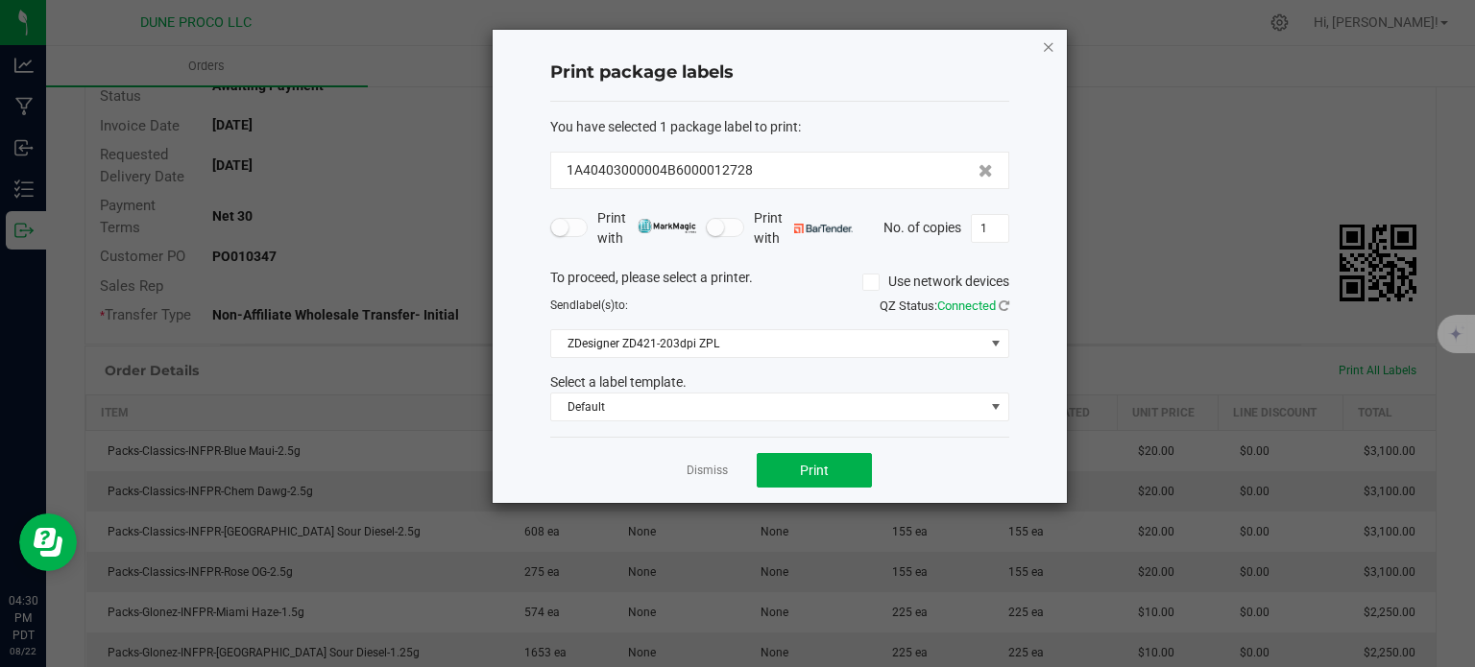
click at [1051, 45] on icon "button" at bounding box center [1048, 46] width 13 height 23
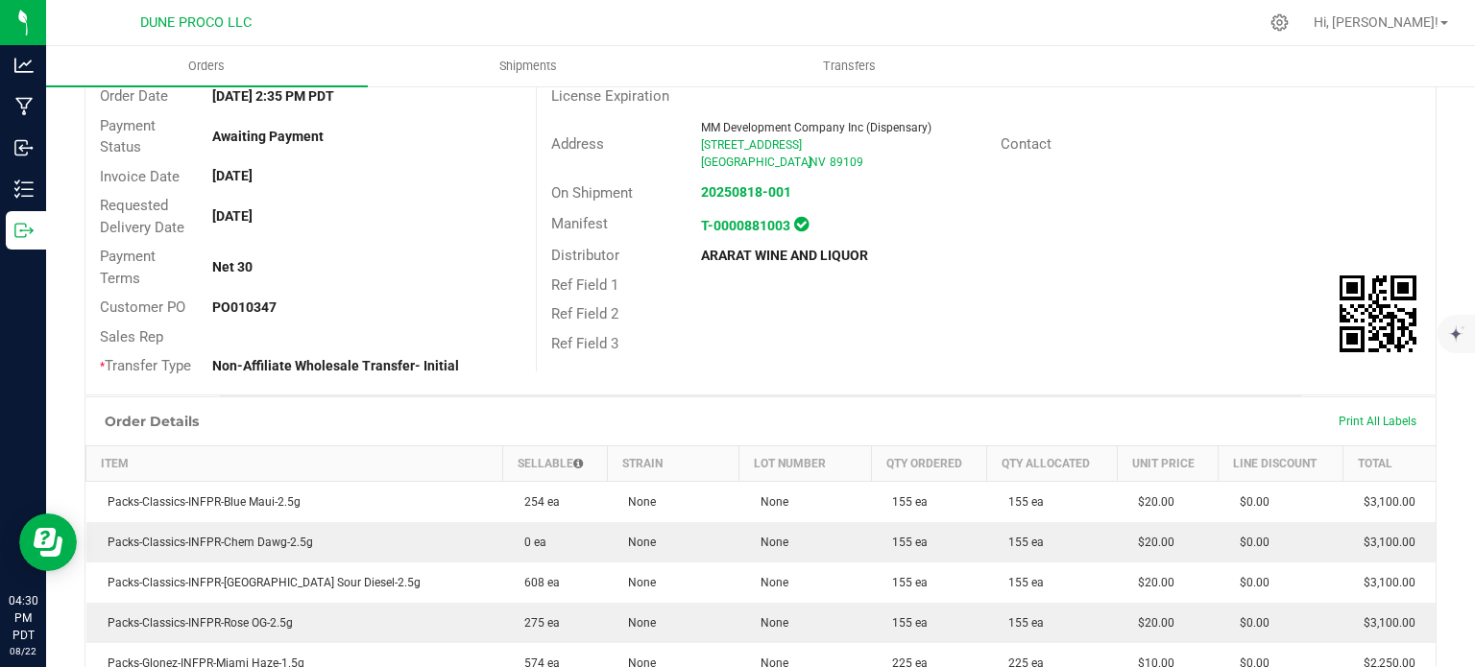
scroll to position [0, 0]
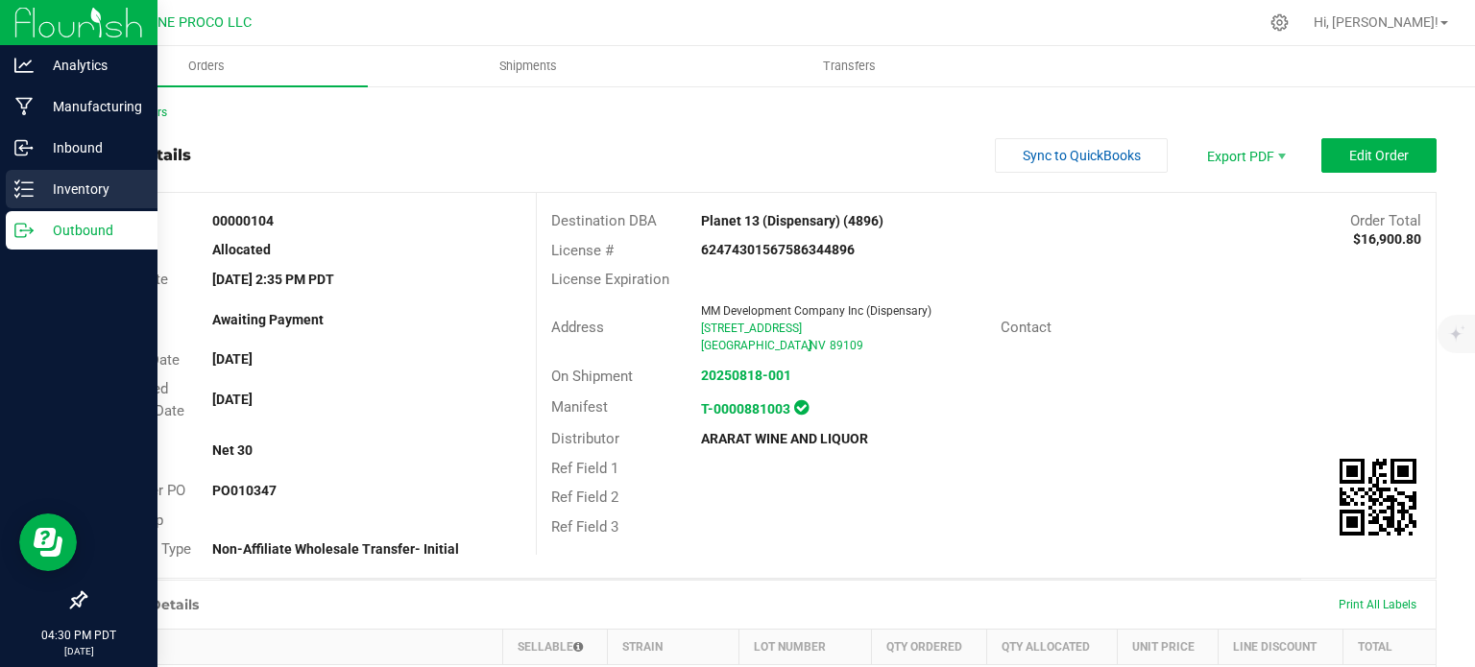
click at [32, 191] on icon at bounding box center [23, 189] width 19 height 19
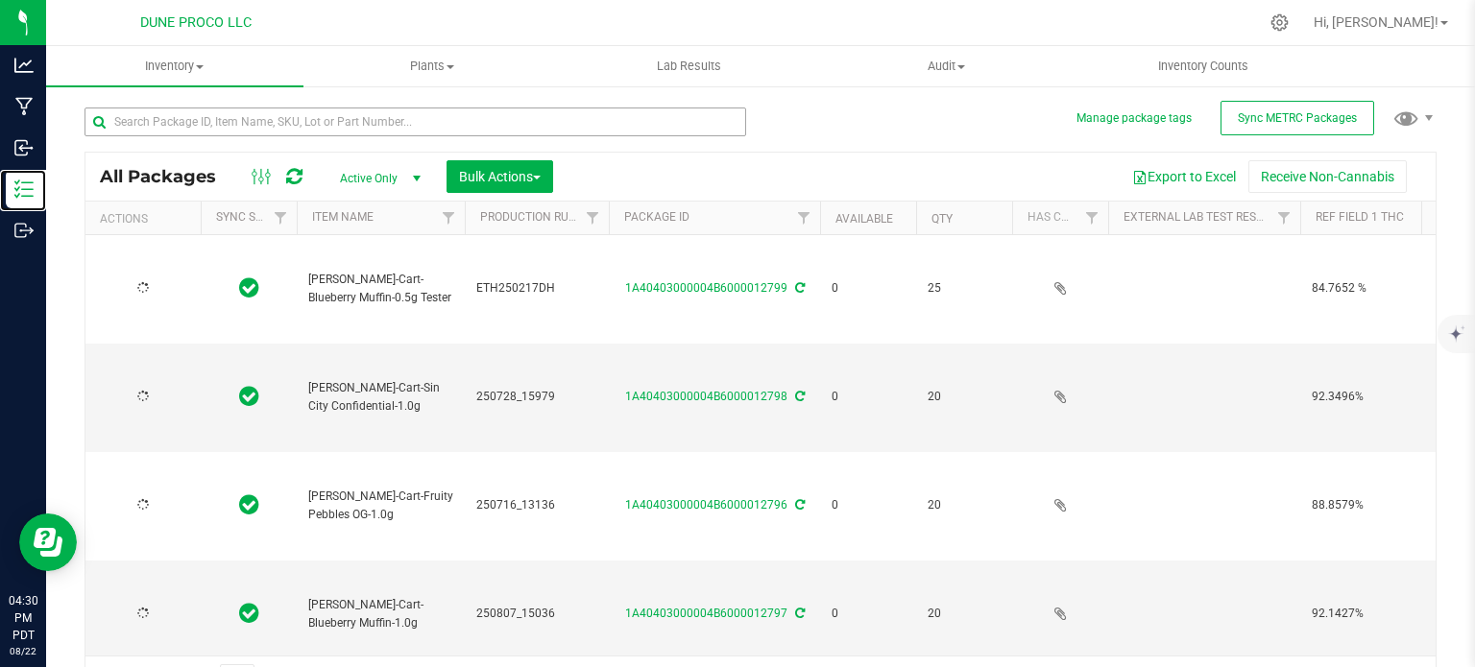
type input "[DATE]"
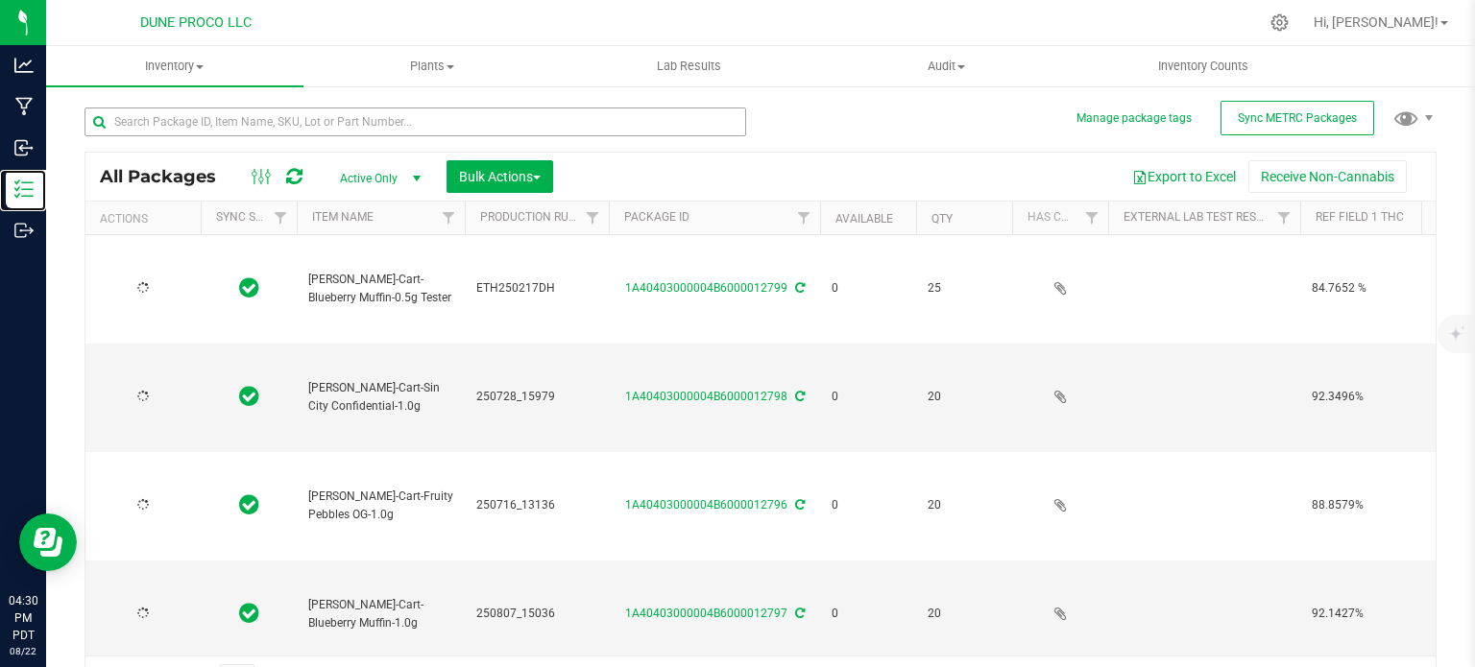
type input "[DATE]"
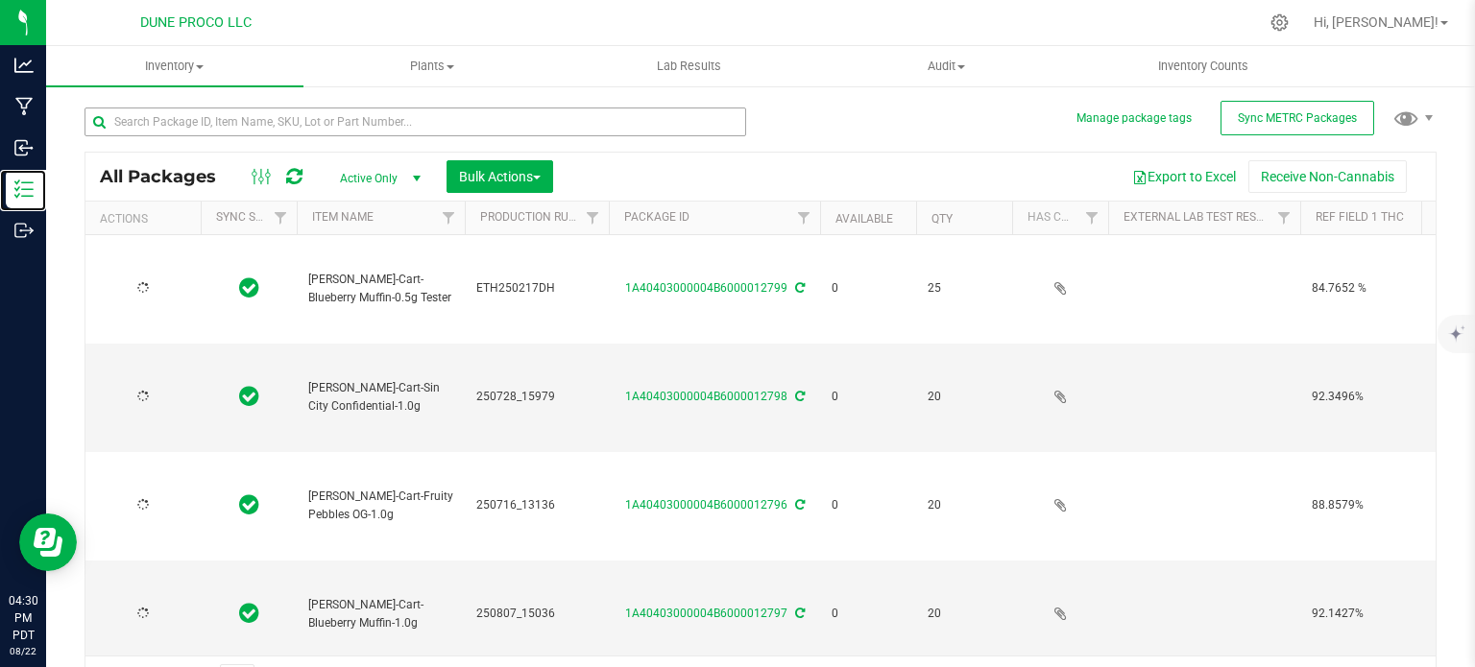
type input "[DATE]"
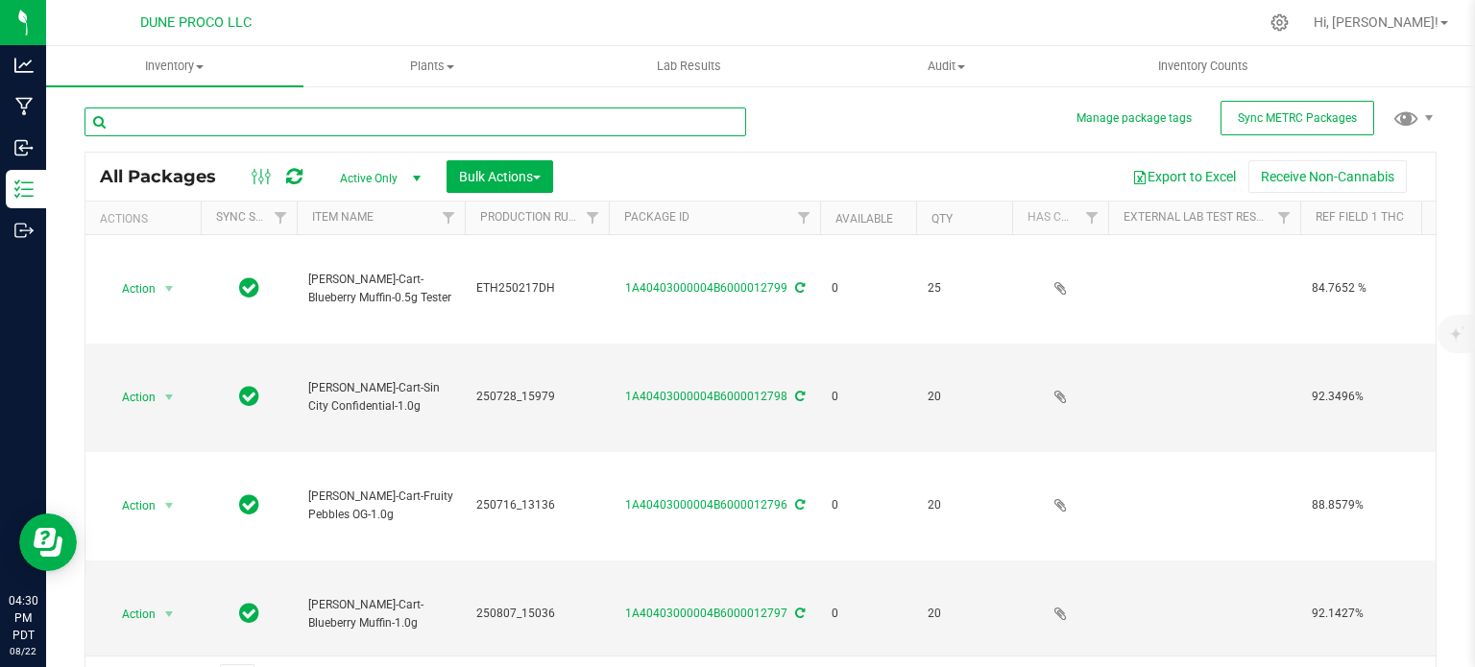
click at [234, 126] on input "text" at bounding box center [416, 122] width 662 height 29
type input "12728"
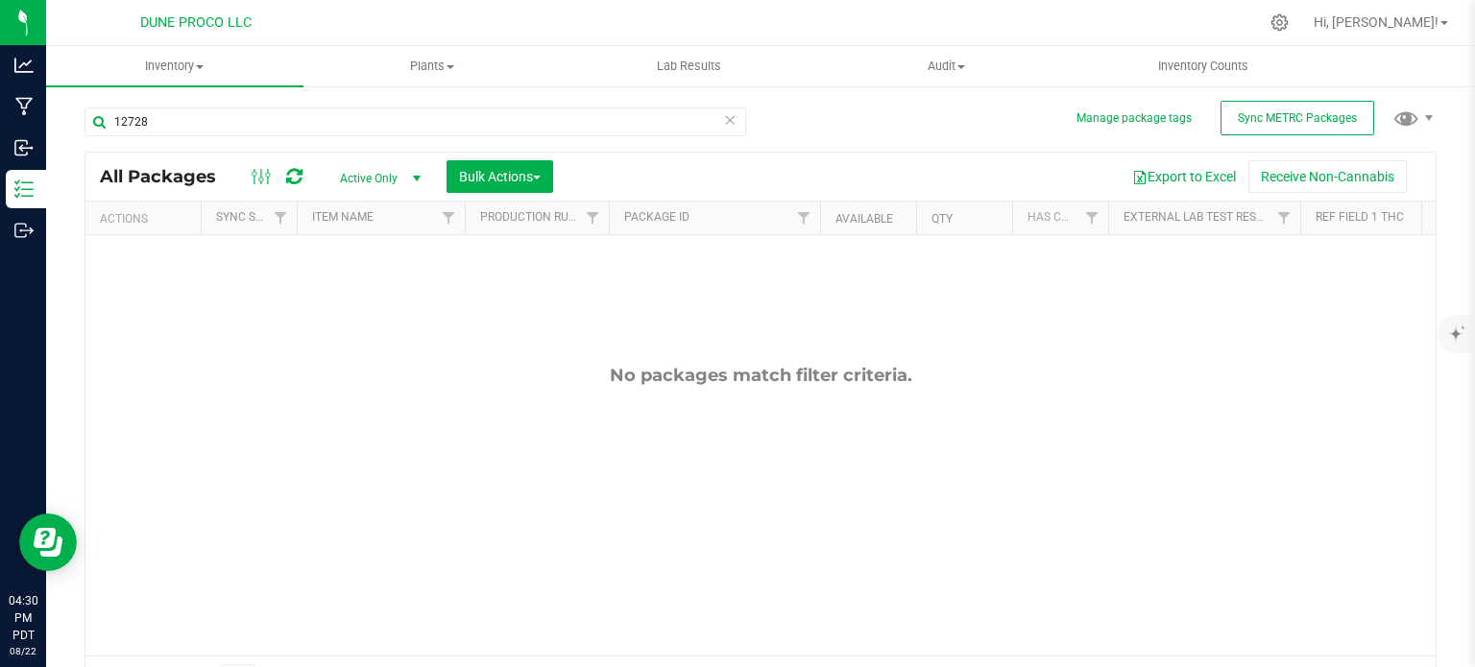
click at [377, 179] on span "Active Only" at bounding box center [377, 178] width 106 height 27
click at [366, 283] on li "All" at bounding box center [376, 295] width 104 height 29
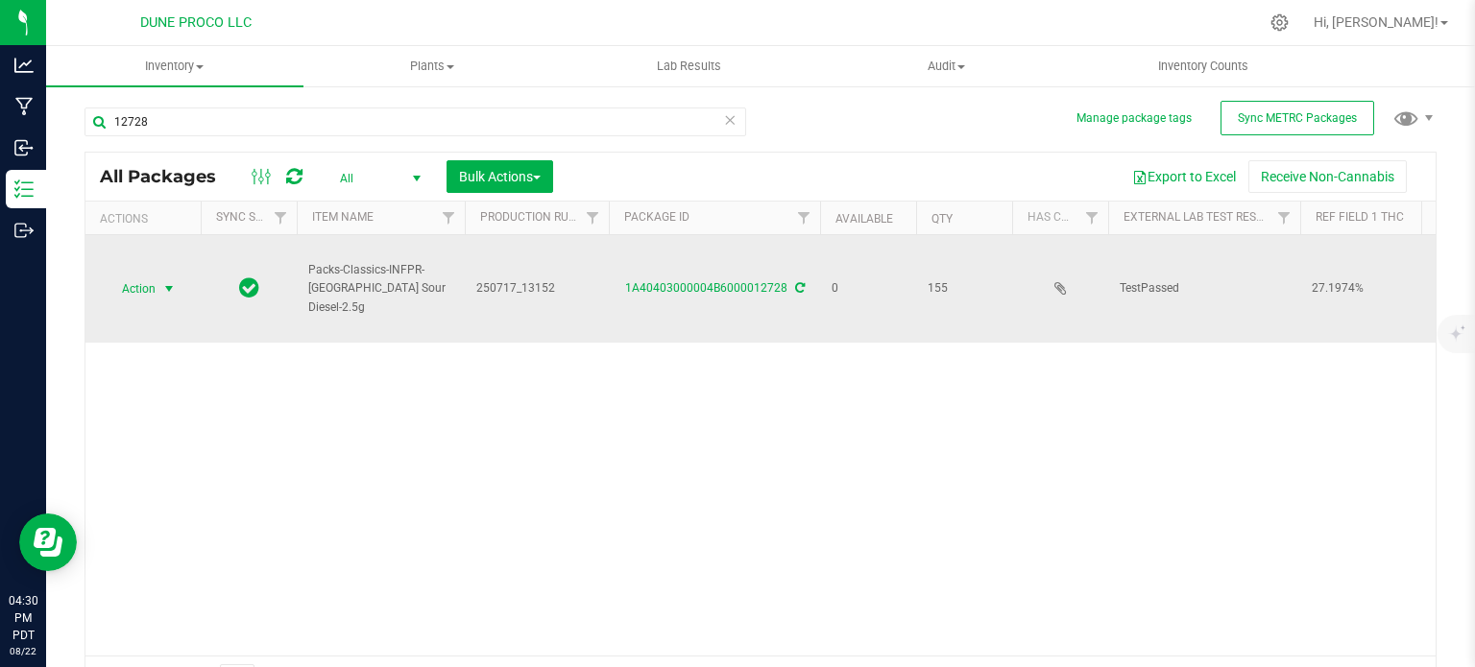
click at [170, 281] on span "select" at bounding box center [168, 288] width 15 height 15
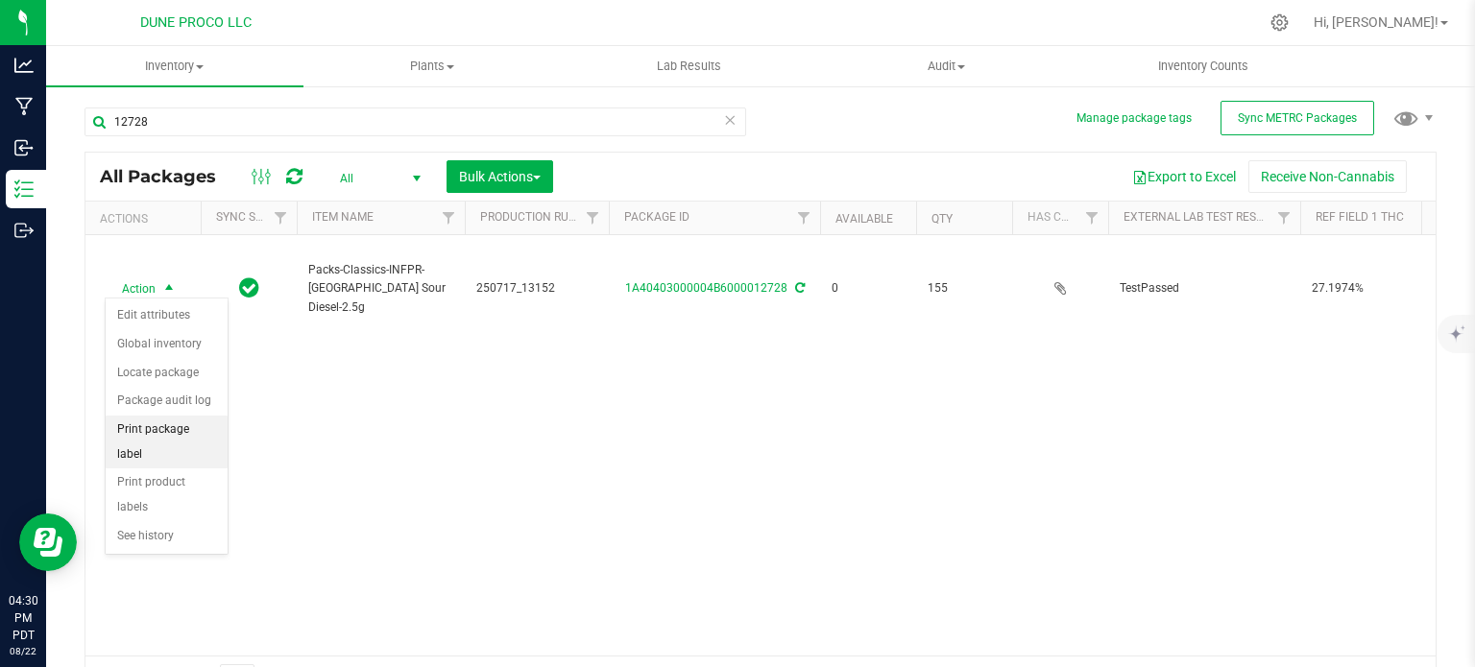
click at [161, 425] on li "Print package label" at bounding box center [167, 442] width 122 height 53
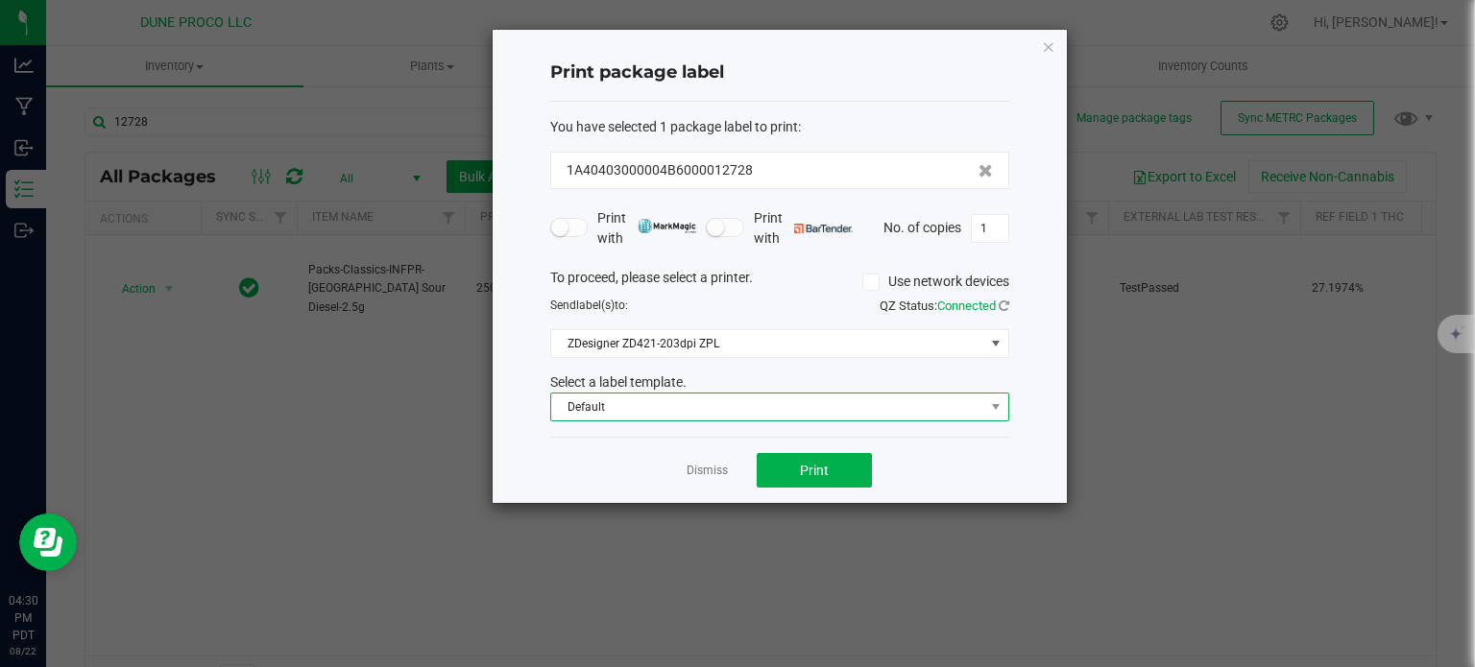
click at [653, 404] on span "Default" at bounding box center [767, 407] width 433 height 27
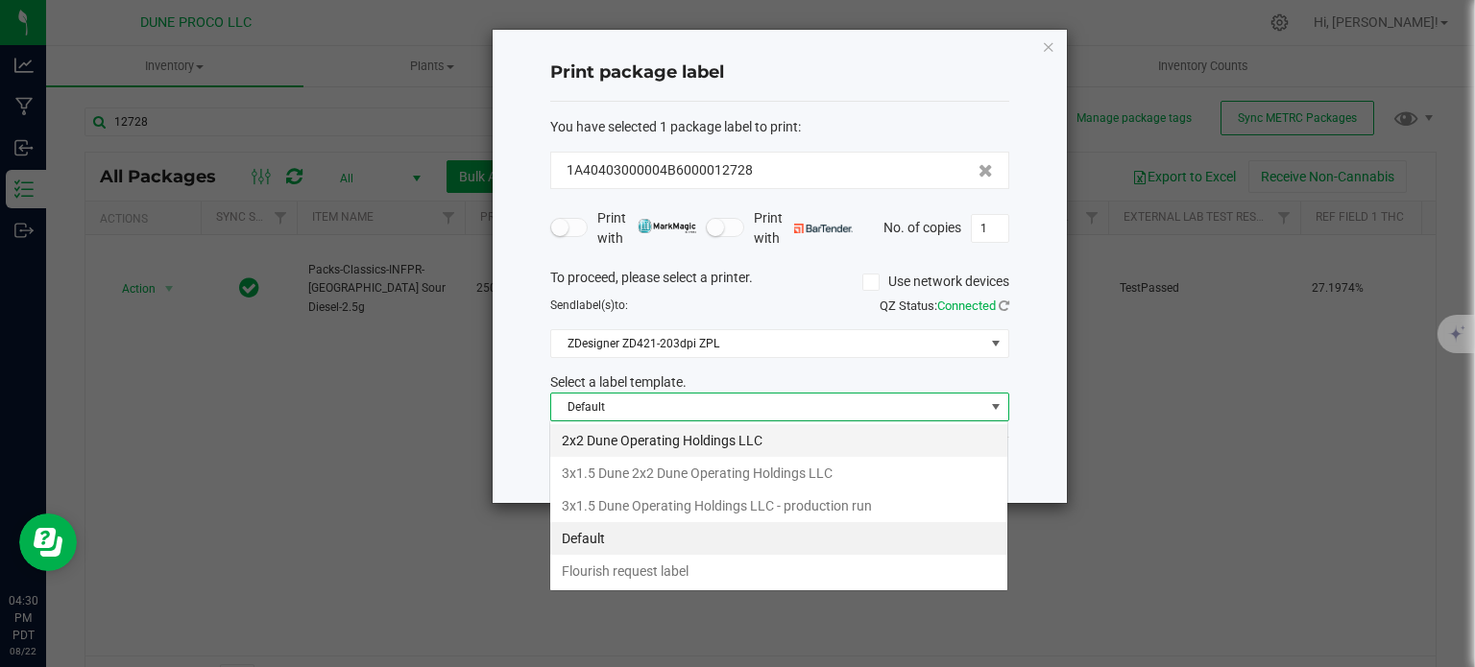
scroll to position [28, 459]
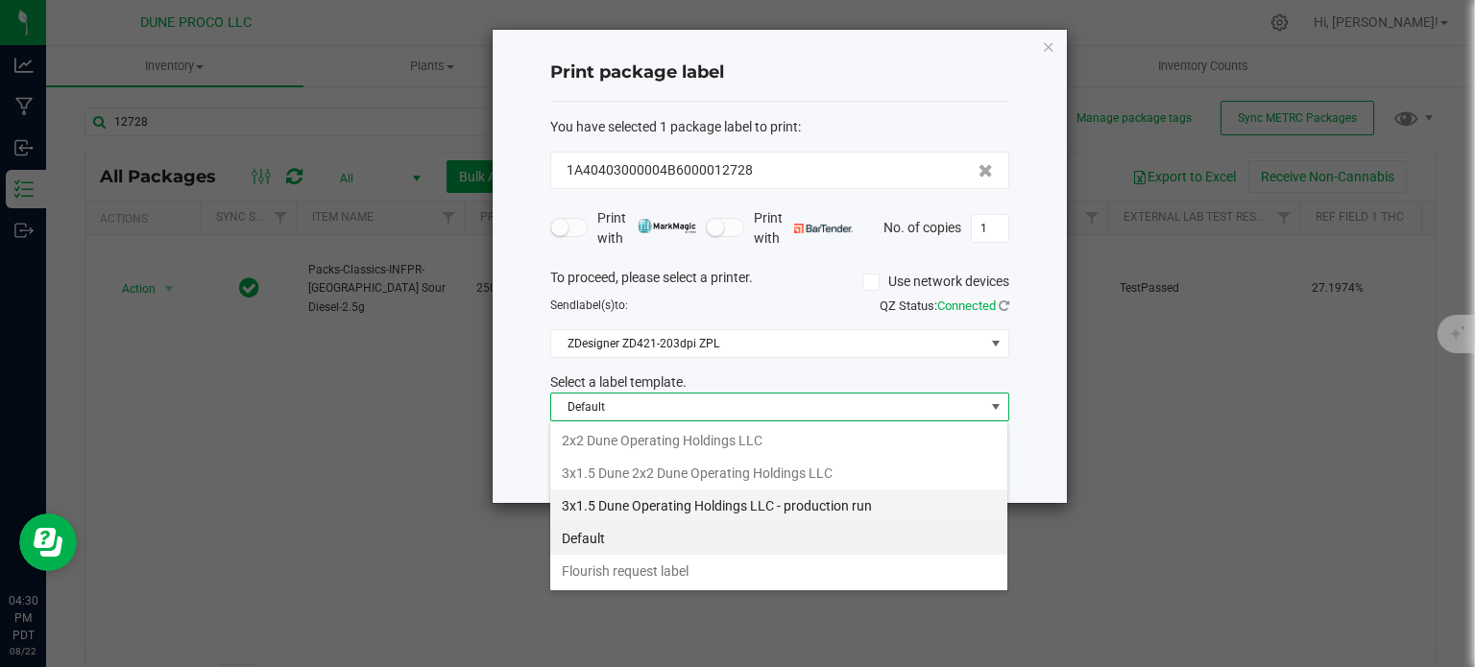
click at [644, 507] on li "3x1.5 Dune Operating Holdings LLC - production run" at bounding box center [778, 506] width 457 height 33
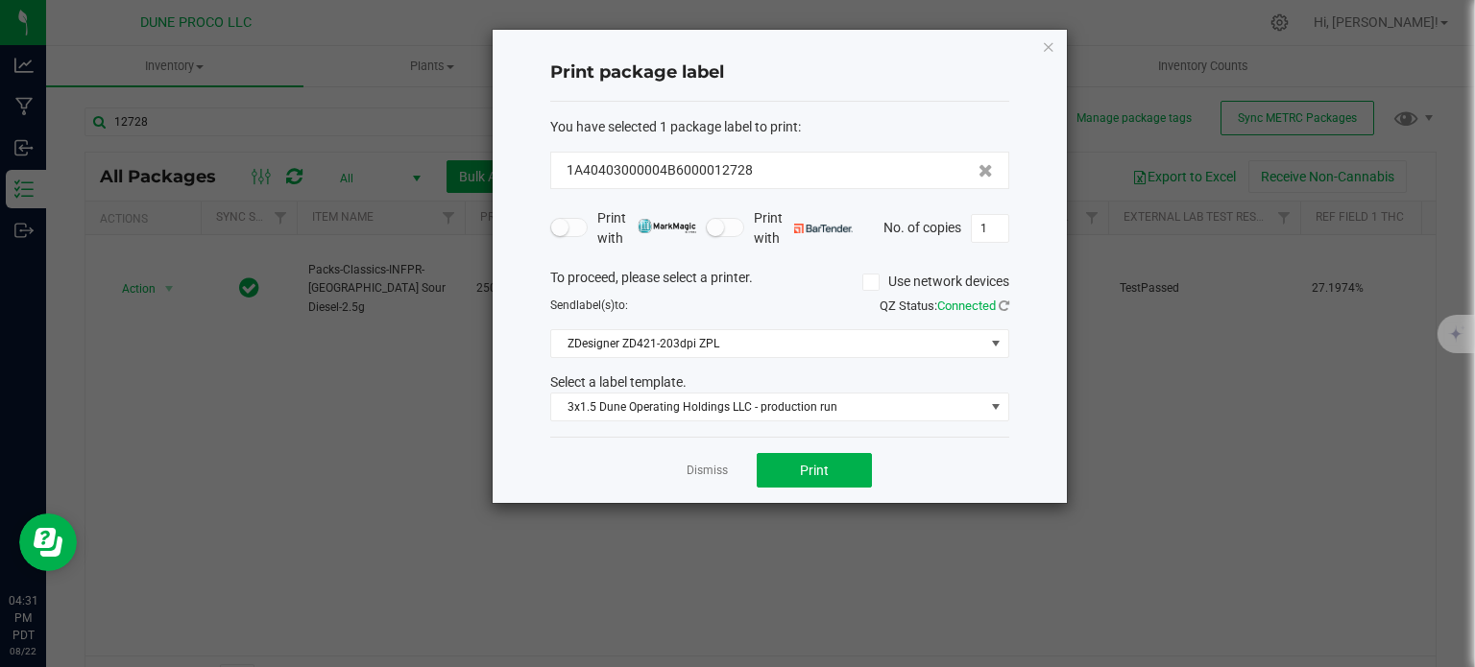
click at [641, 47] on div "Print package label" at bounding box center [779, 73] width 459 height 57
click at [176, 324] on ngb-modal-window "Print package label You have selected 1 package label to print : 1A40403000004B…" at bounding box center [745, 333] width 1490 height 667
click at [830, 464] on button "Print" at bounding box center [814, 470] width 115 height 35
click at [990, 226] on input "1" at bounding box center [990, 228] width 36 height 27
type input "159"
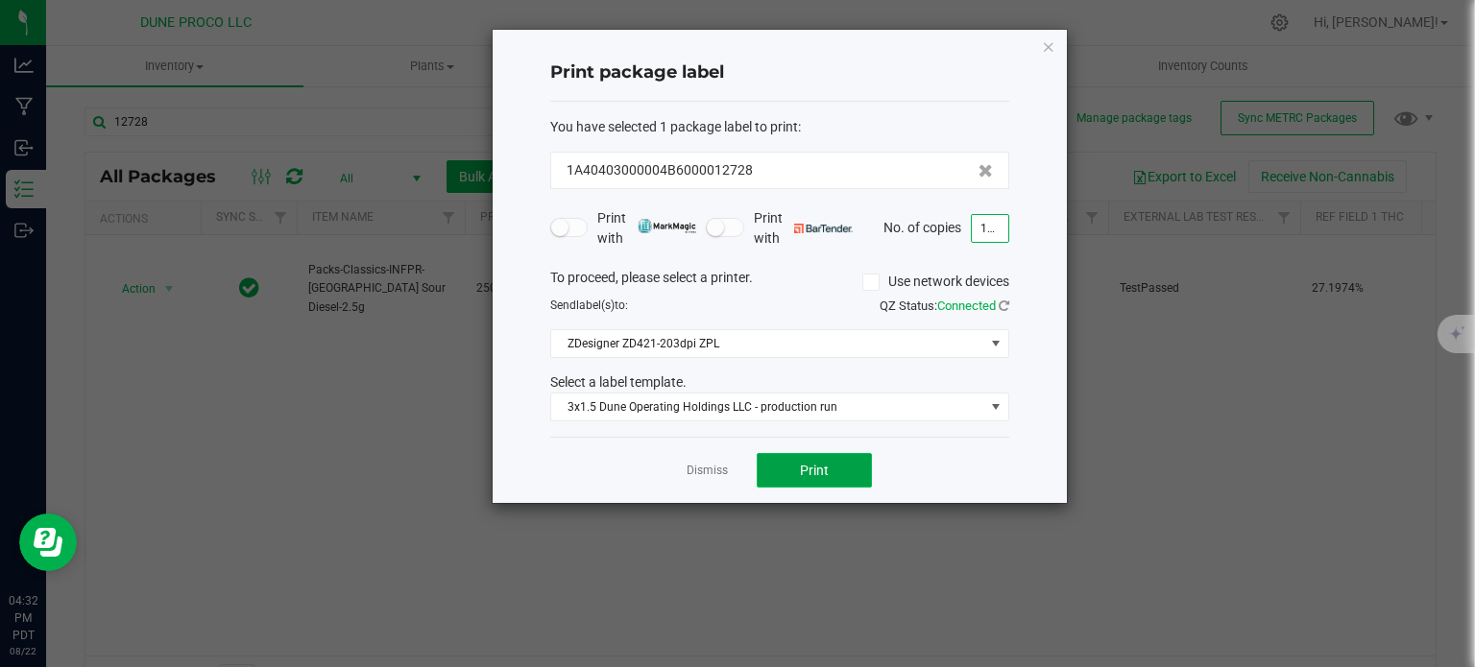
click at [791, 468] on button "Print" at bounding box center [814, 470] width 115 height 35
